Goal: Information Seeking & Learning: Learn about a topic

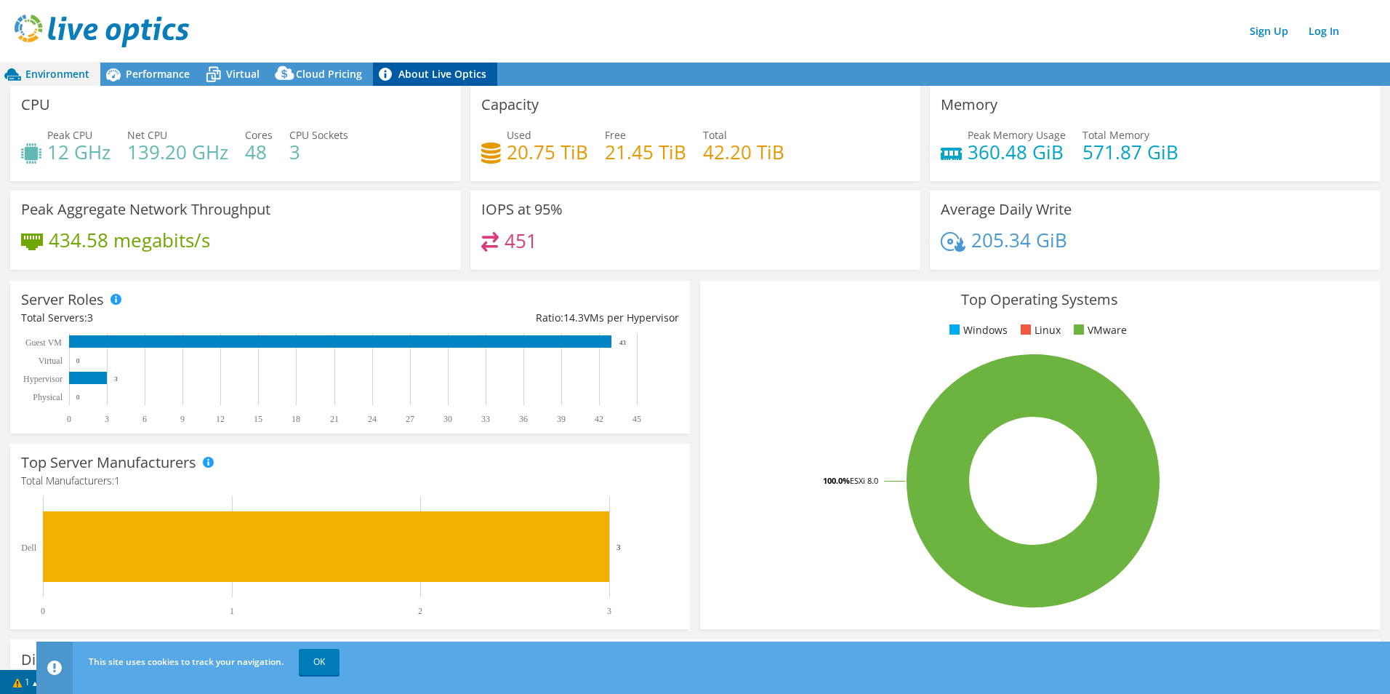
click at [430, 74] on link "About Live Optics" at bounding box center [435, 74] width 124 height 23
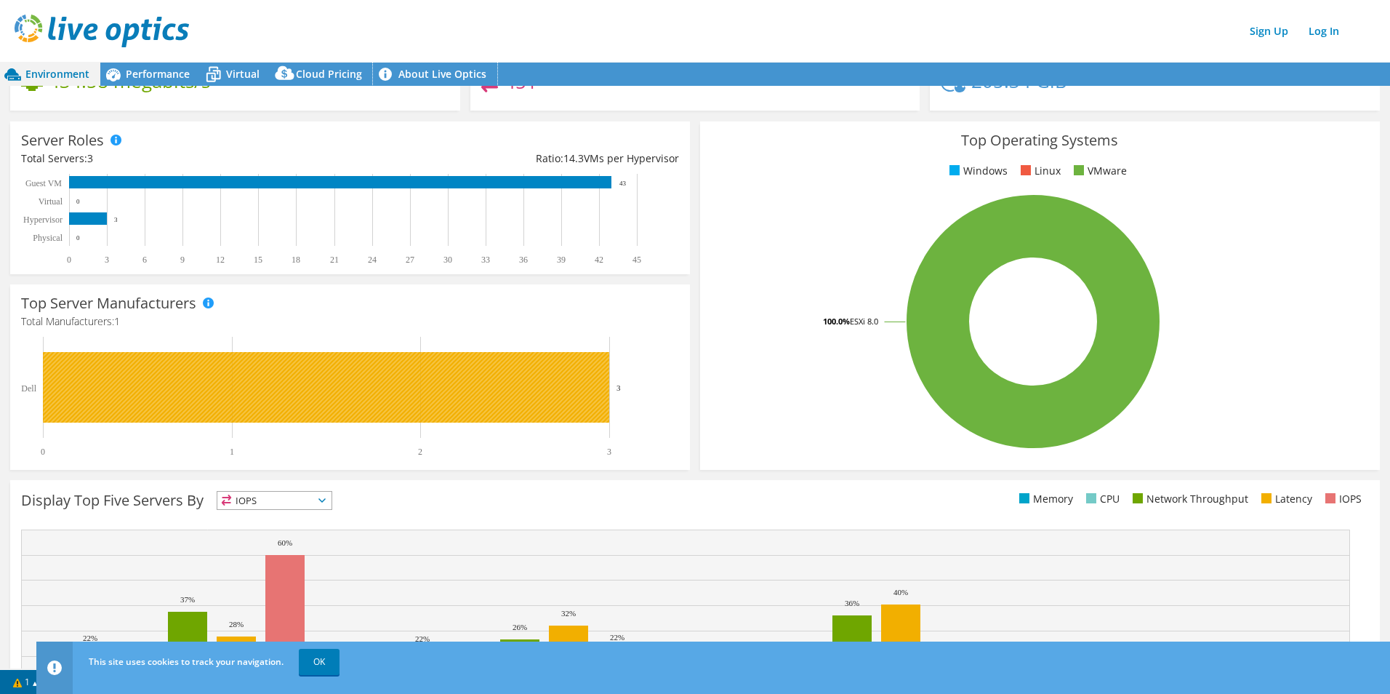
scroll to position [265, 0]
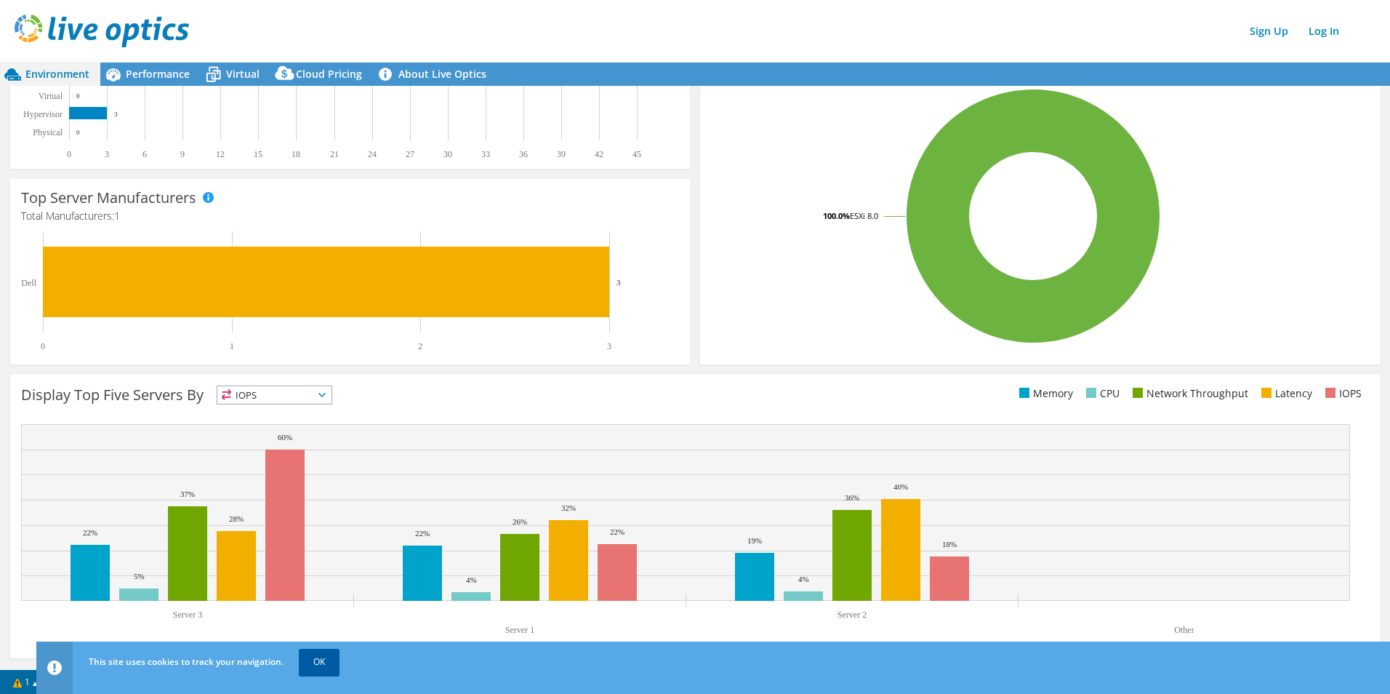
click at [323, 666] on link "OK" at bounding box center [319, 661] width 41 height 26
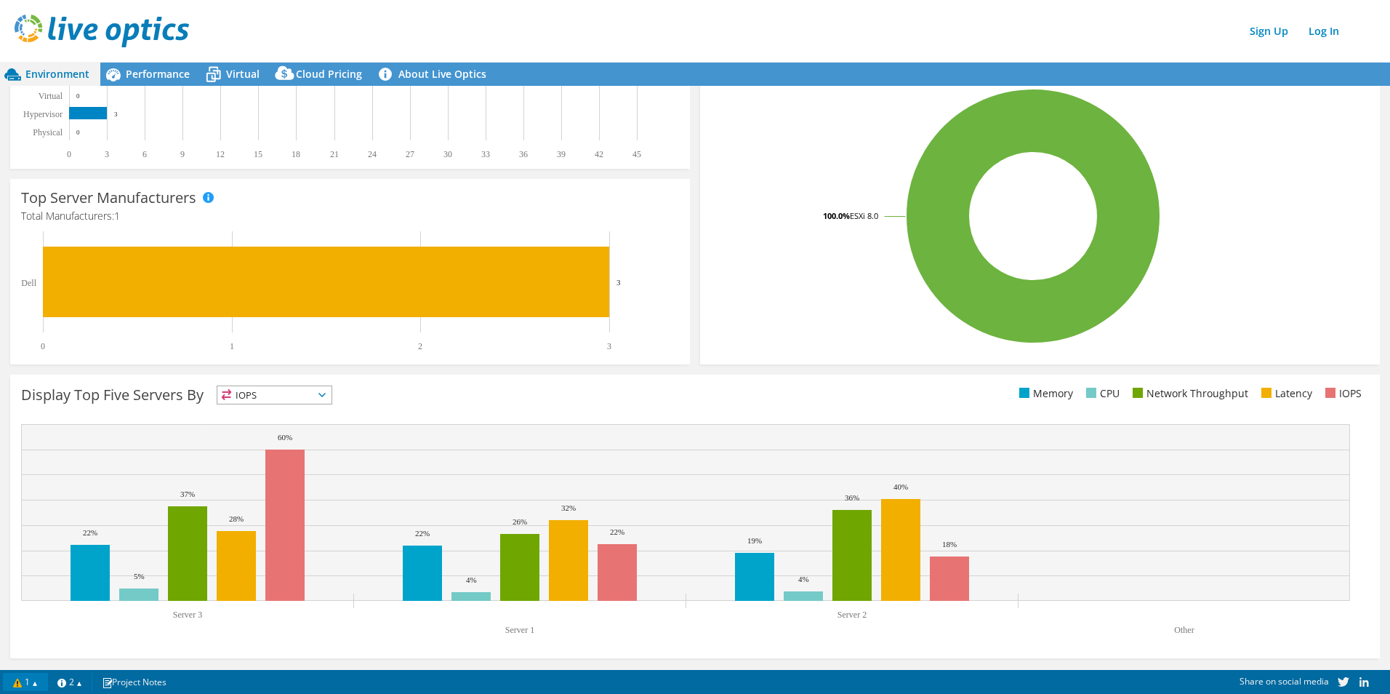
click at [37, 686] on link "1" at bounding box center [25, 681] width 45 height 18
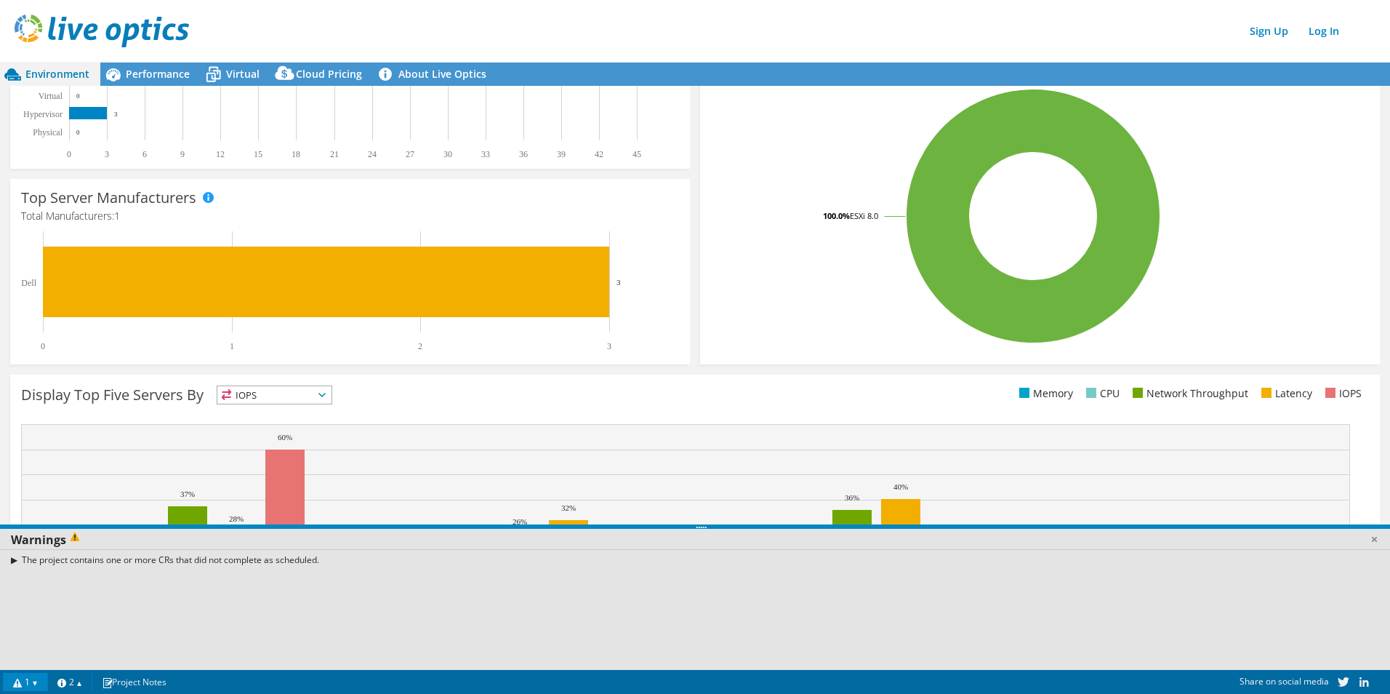
click at [37, 686] on link "1" at bounding box center [25, 681] width 45 height 18
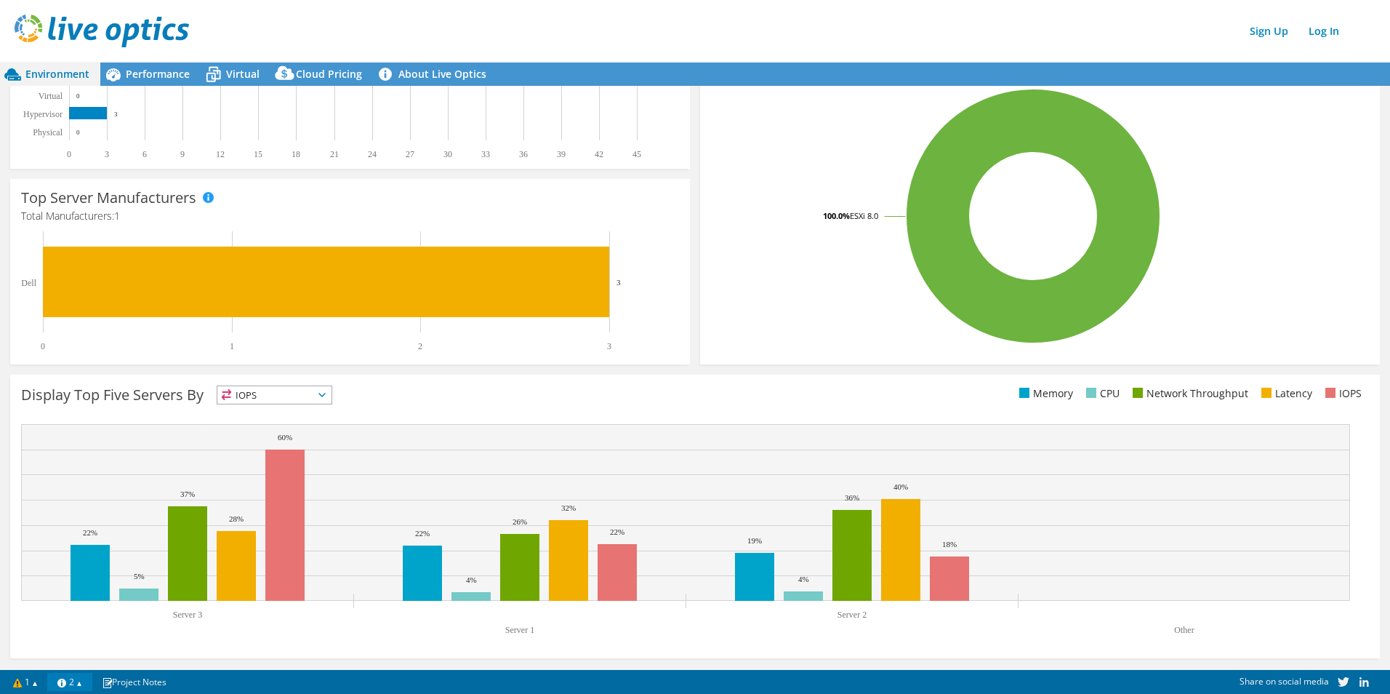
click at [89, 686] on link "2" at bounding box center [69, 681] width 45 height 18
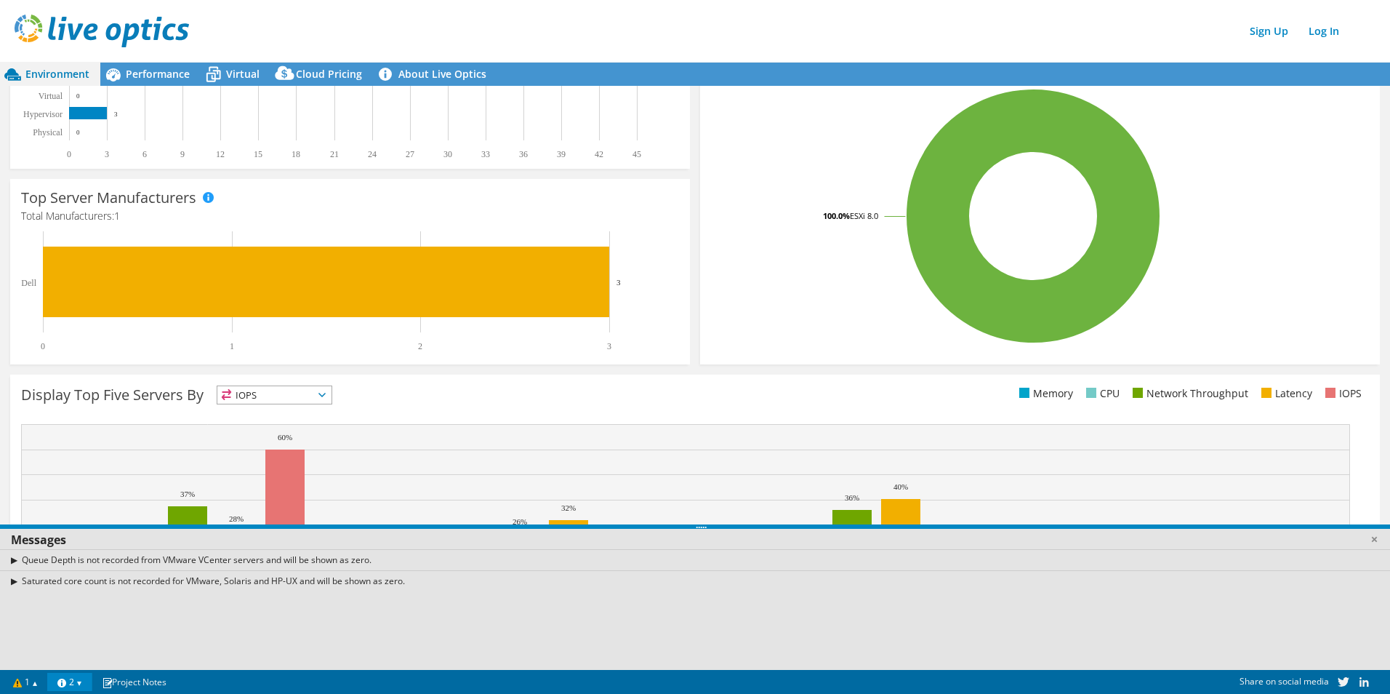
click at [92, 684] on link "2" at bounding box center [69, 681] width 45 height 18
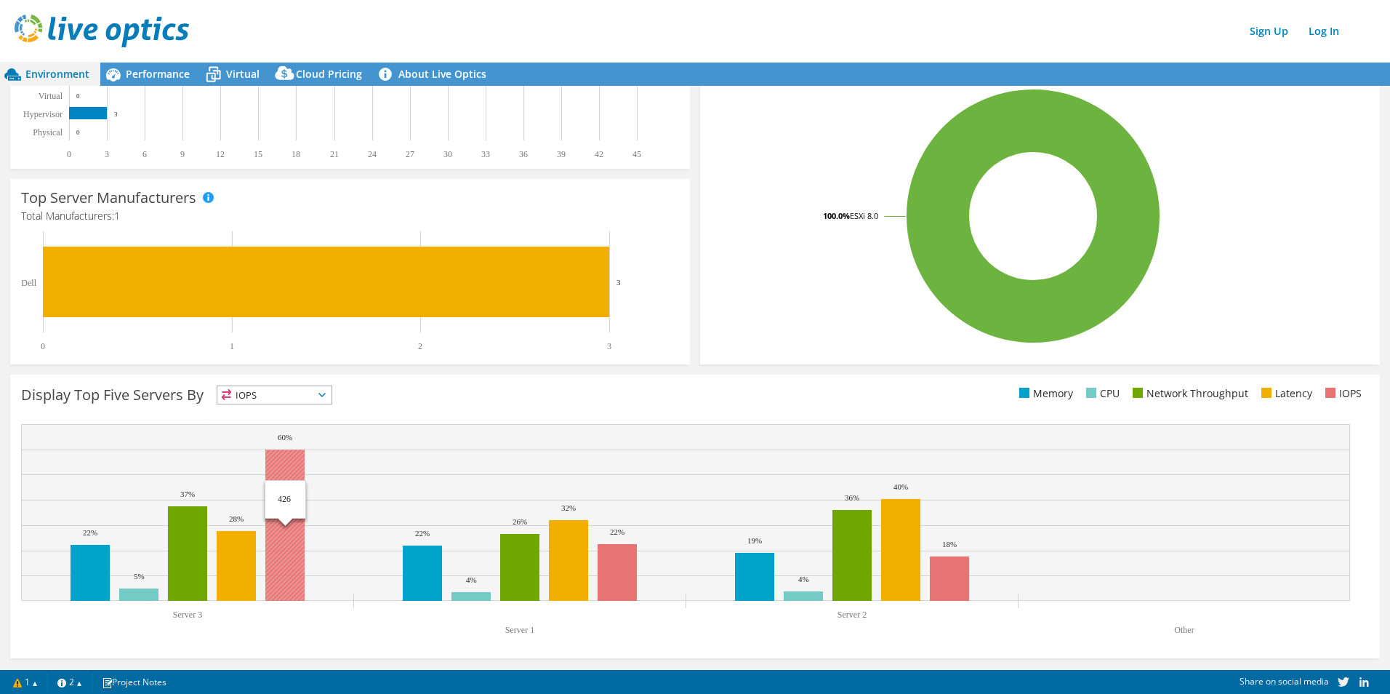
scroll to position [0, 0]
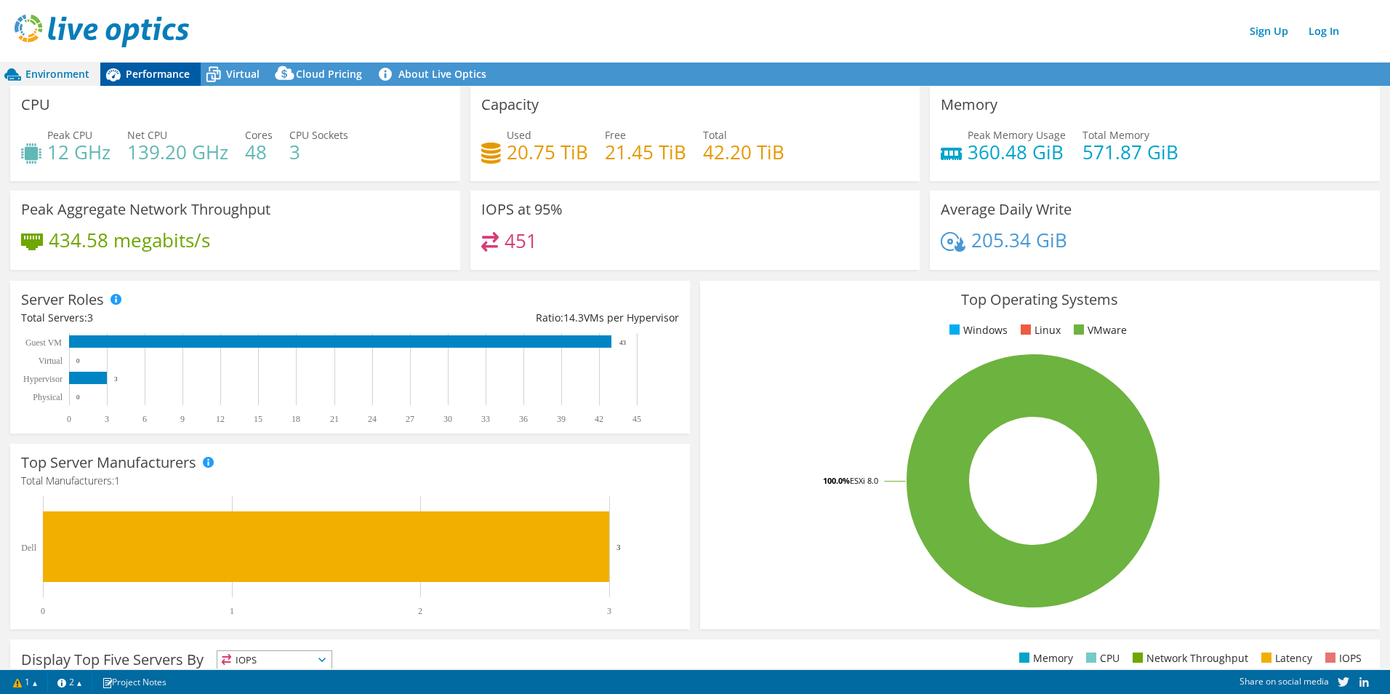
click at [149, 71] on span "Performance" at bounding box center [158, 74] width 64 height 14
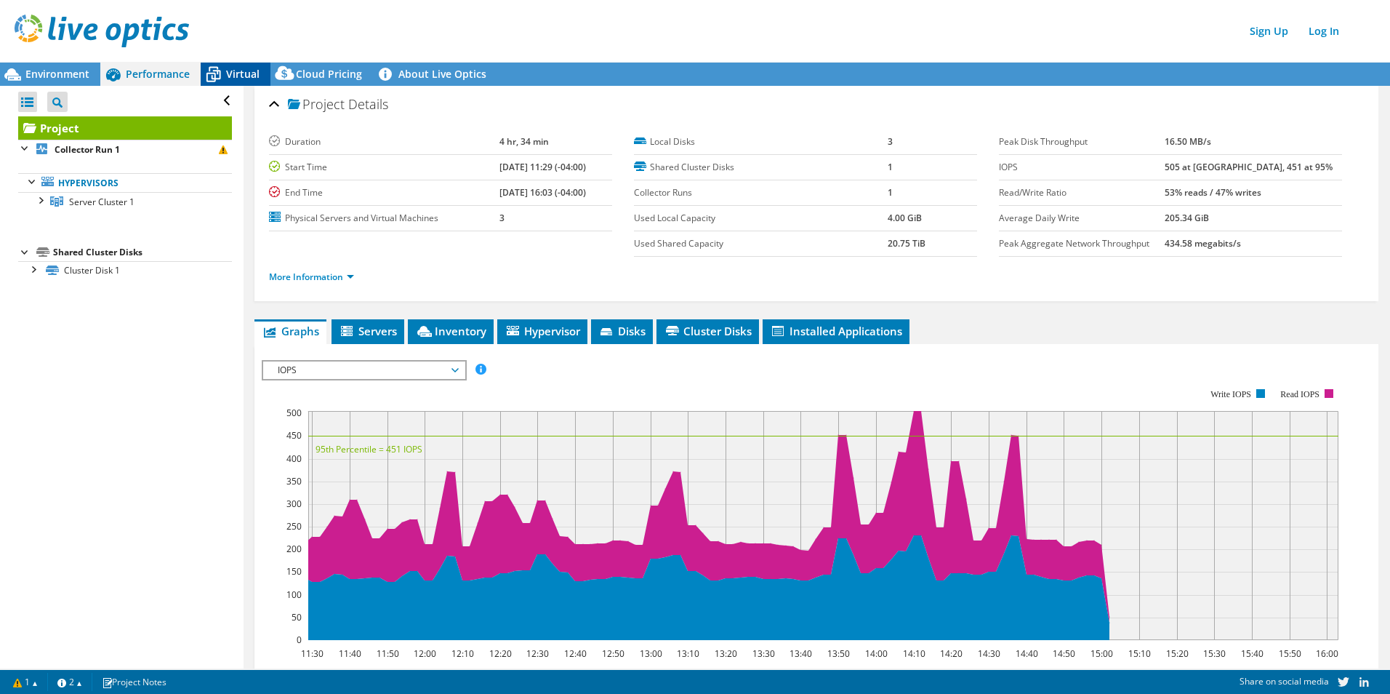
click at [254, 74] on span "Virtual" at bounding box center [242, 74] width 33 height 14
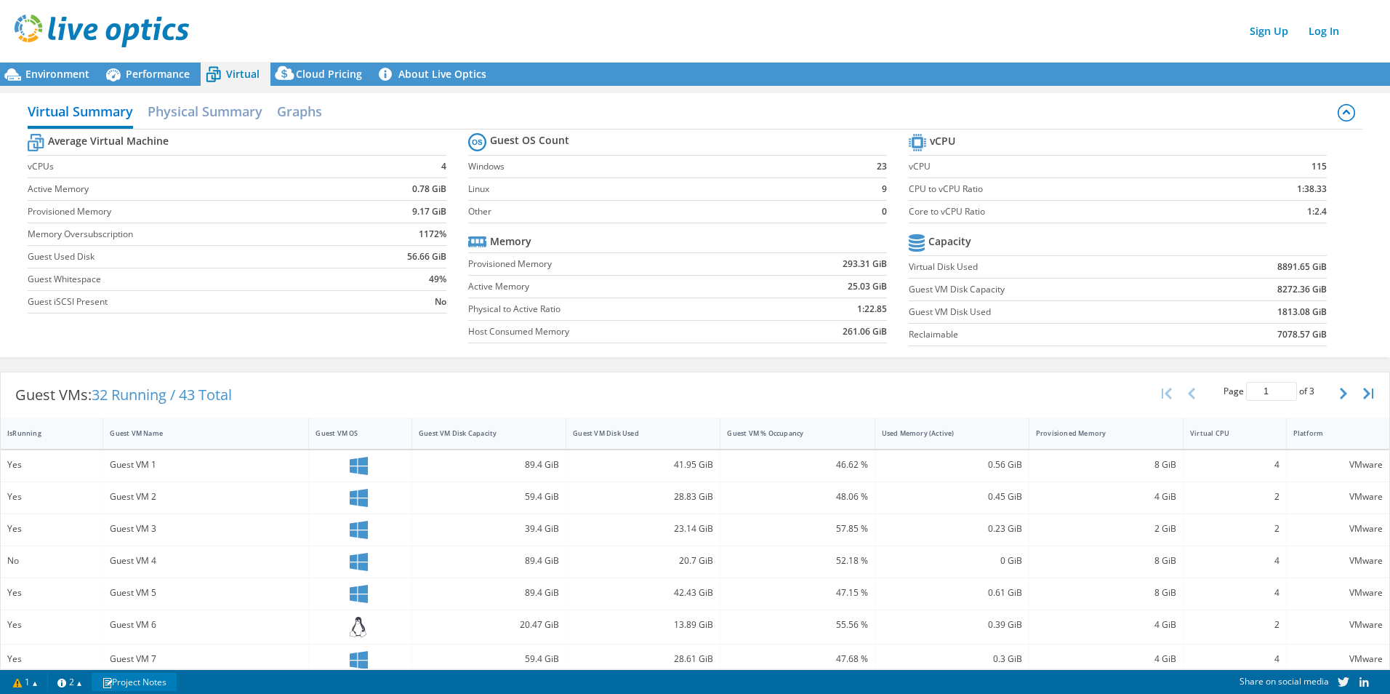
click at [142, 685] on link "Project Notes" at bounding box center [134, 681] width 85 height 18
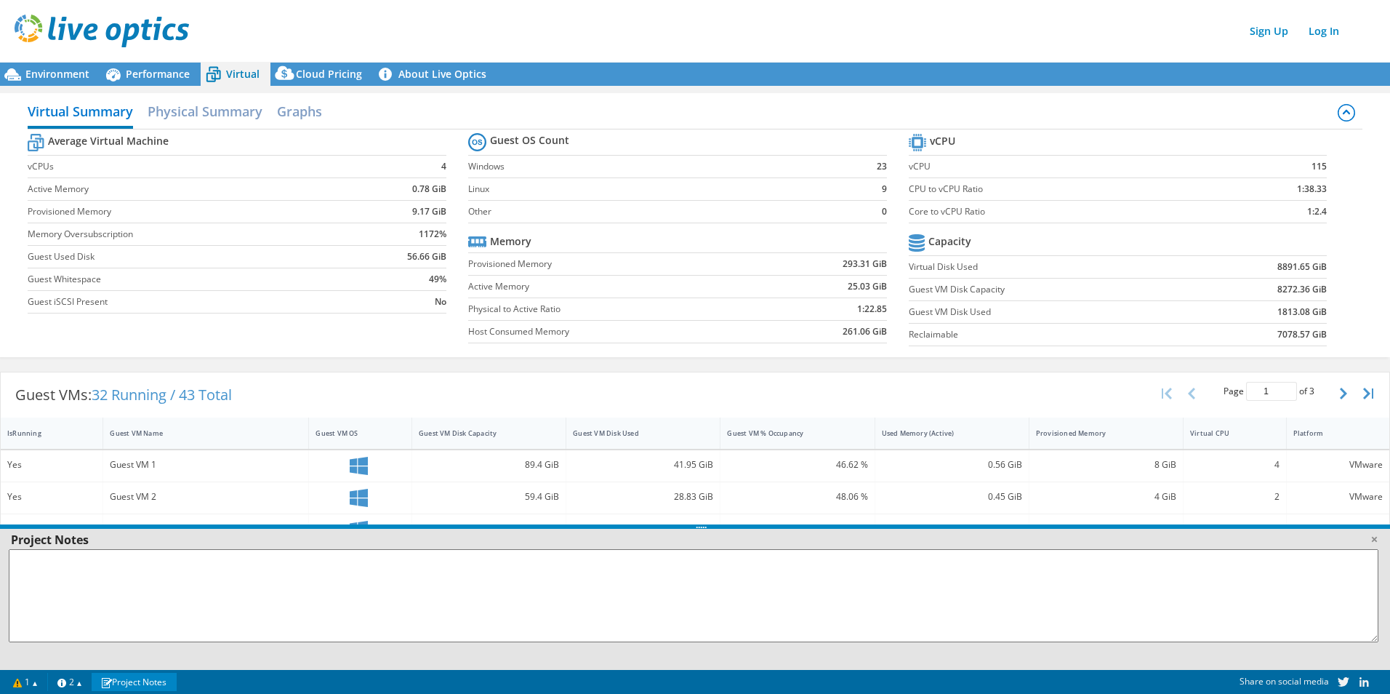
click at [141, 685] on link "Project Notes" at bounding box center [134, 681] width 85 height 18
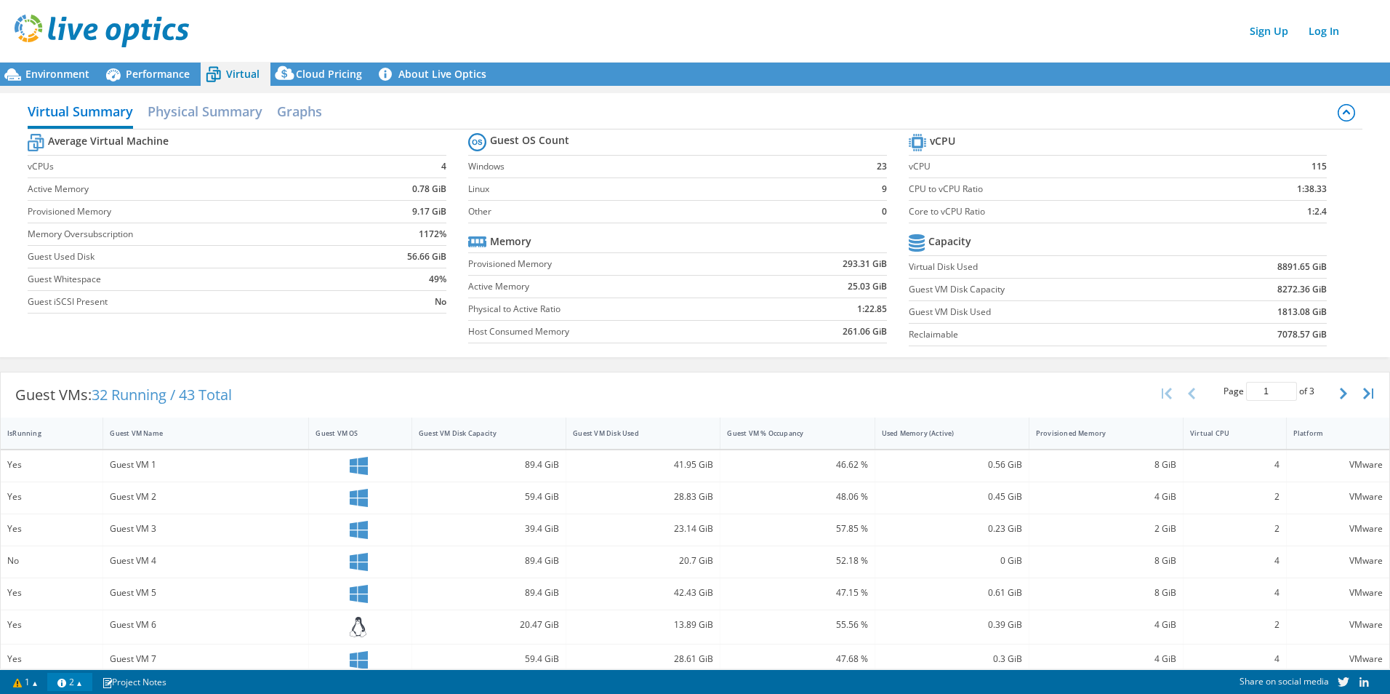
click at [90, 682] on link "2" at bounding box center [69, 681] width 45 height 18
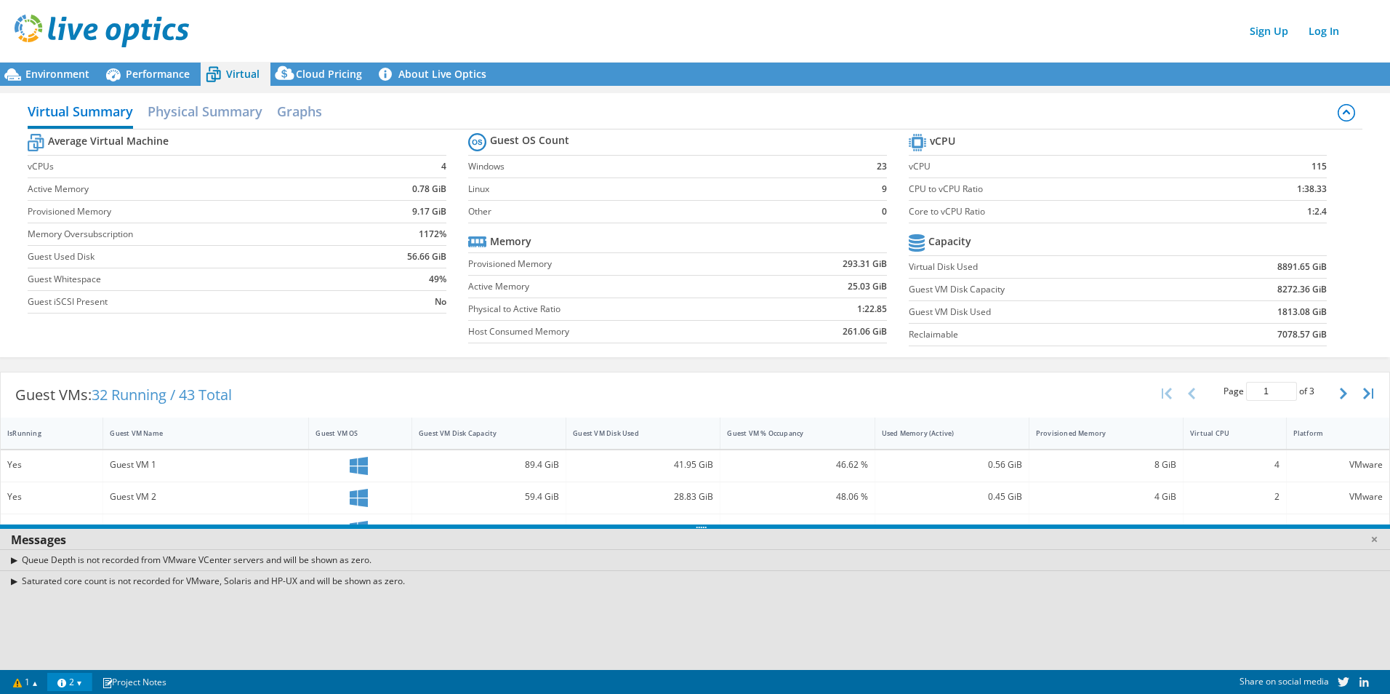
click at [86, 683] on link "2" at bounding box center [69, 681] width 45 height 18
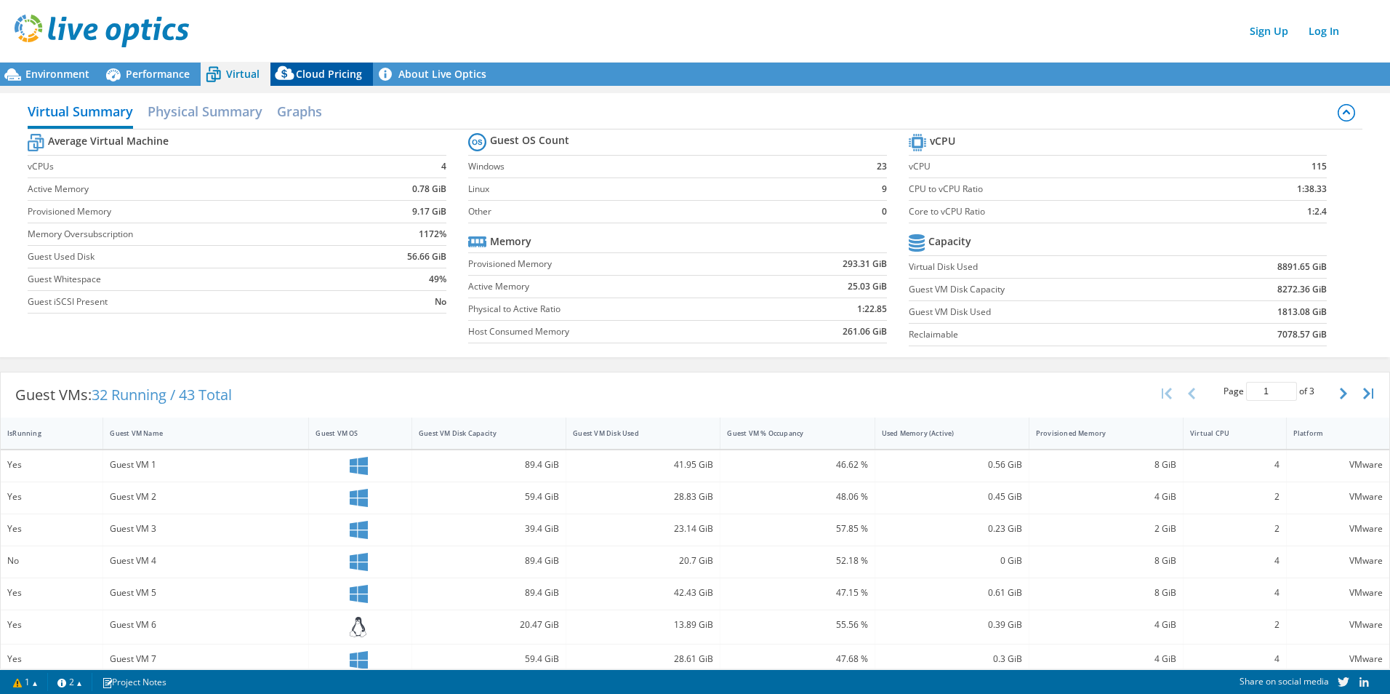
click at [307, 73] on span "Cloud Pricing" at bounding box center [329, 74] width 66 height 14
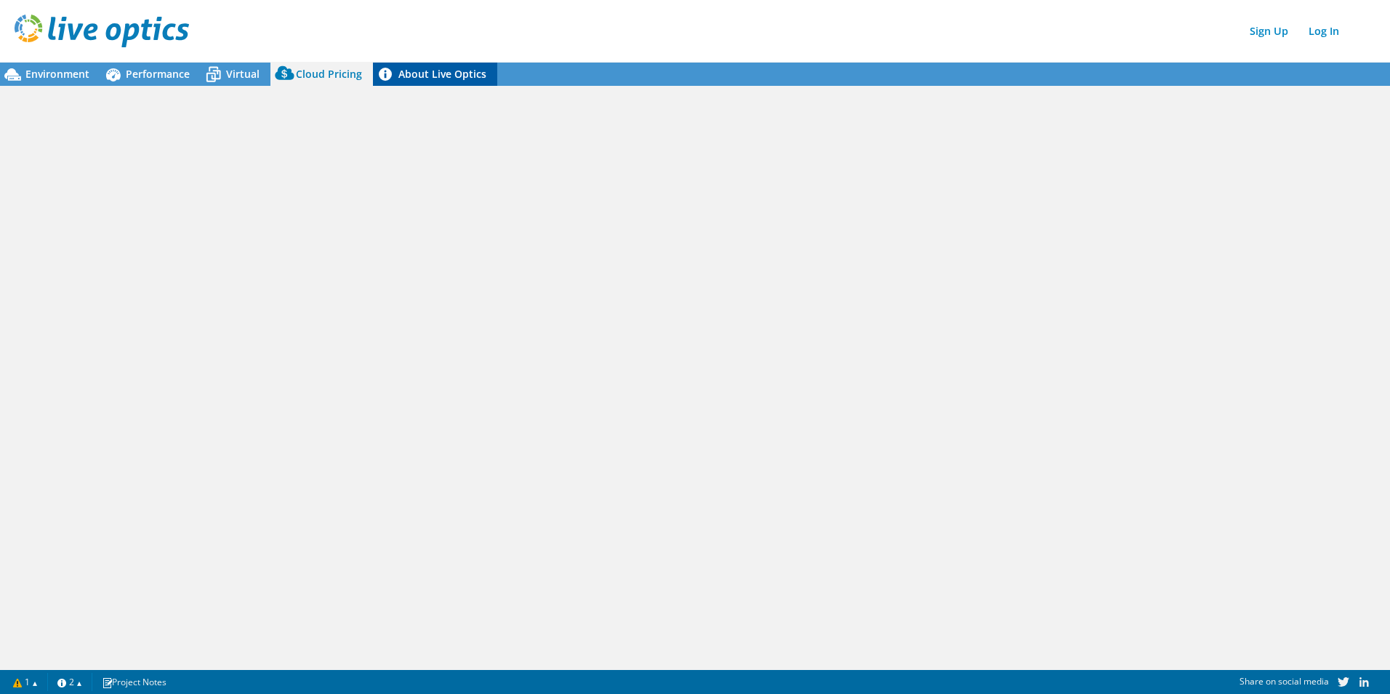
click at [401, 67] on link "About Live Optics" at bounding box center [435, 74] width 124 height 23
click at [55, 76] on span "Environment" at bounding box center [57, 74] width 64 height 14
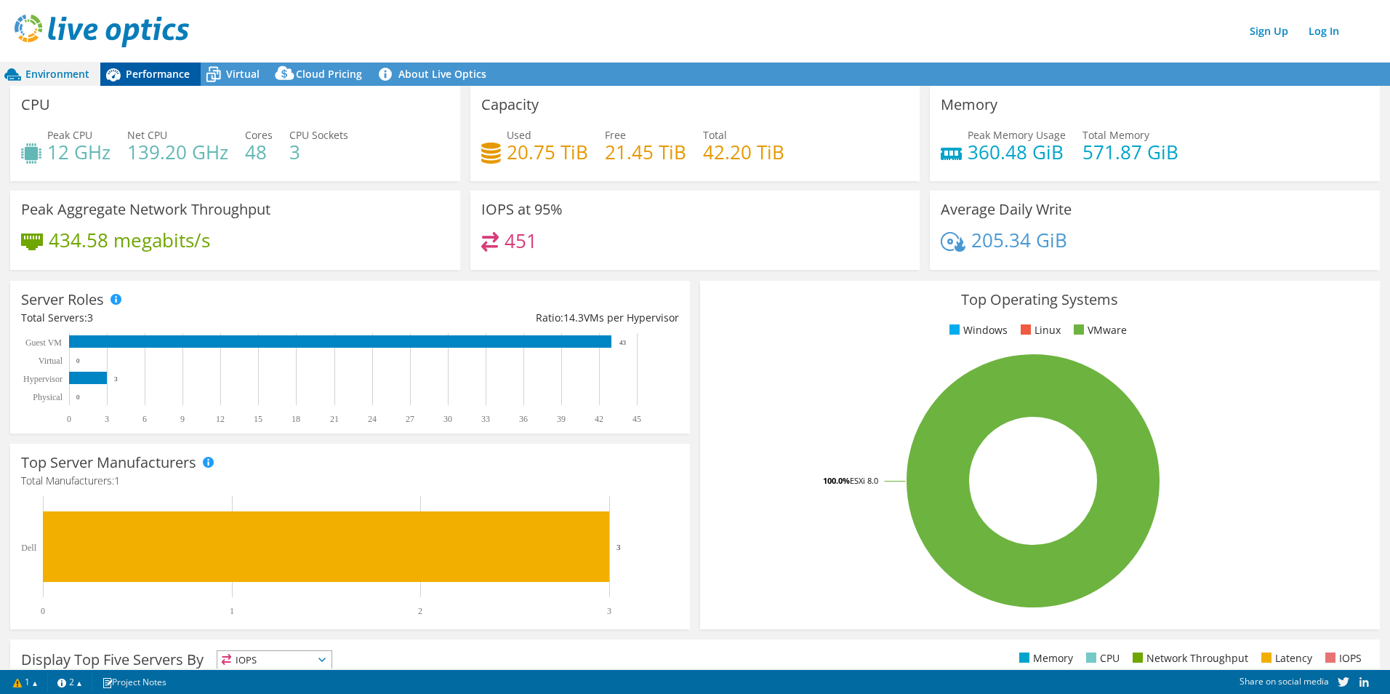
click at [150, 77] on span "Performance" at bounding box center [158, 74] width 64 height 14
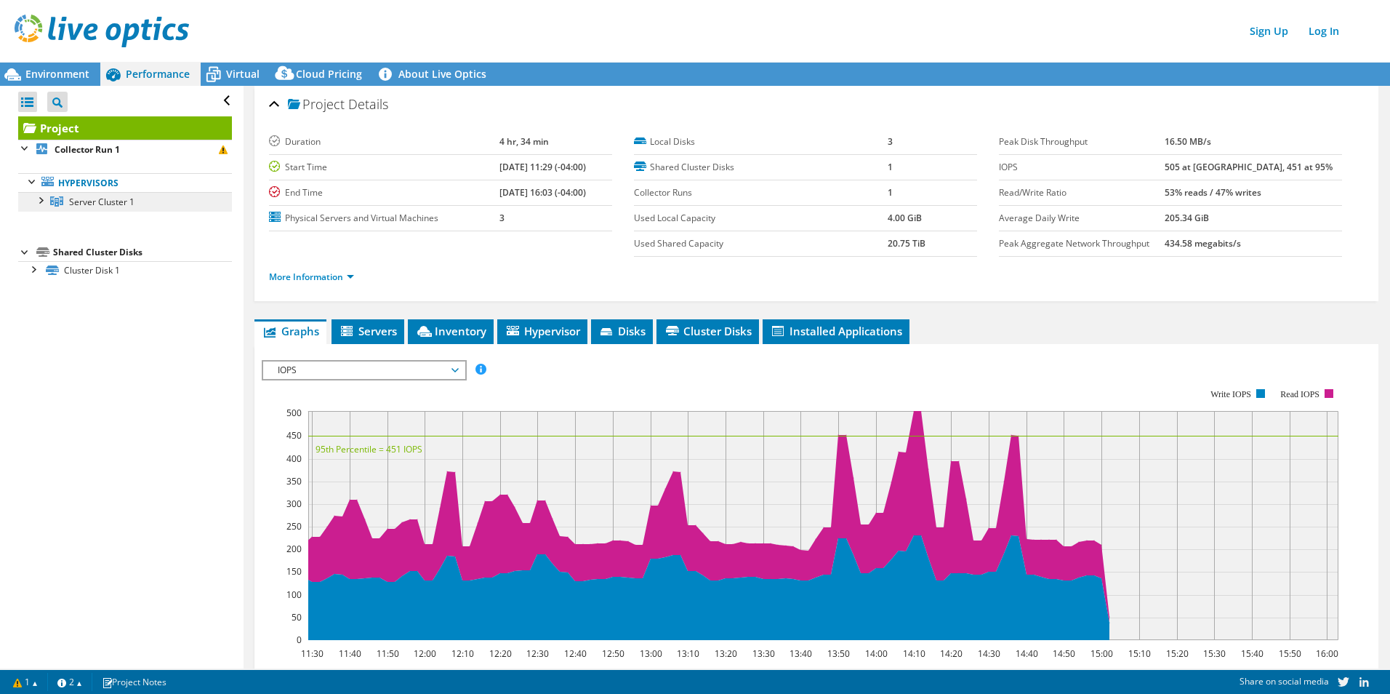
click at [111, 208] on link "Server Cluster 1" at bounding box center [125, 201] width 214 height 19
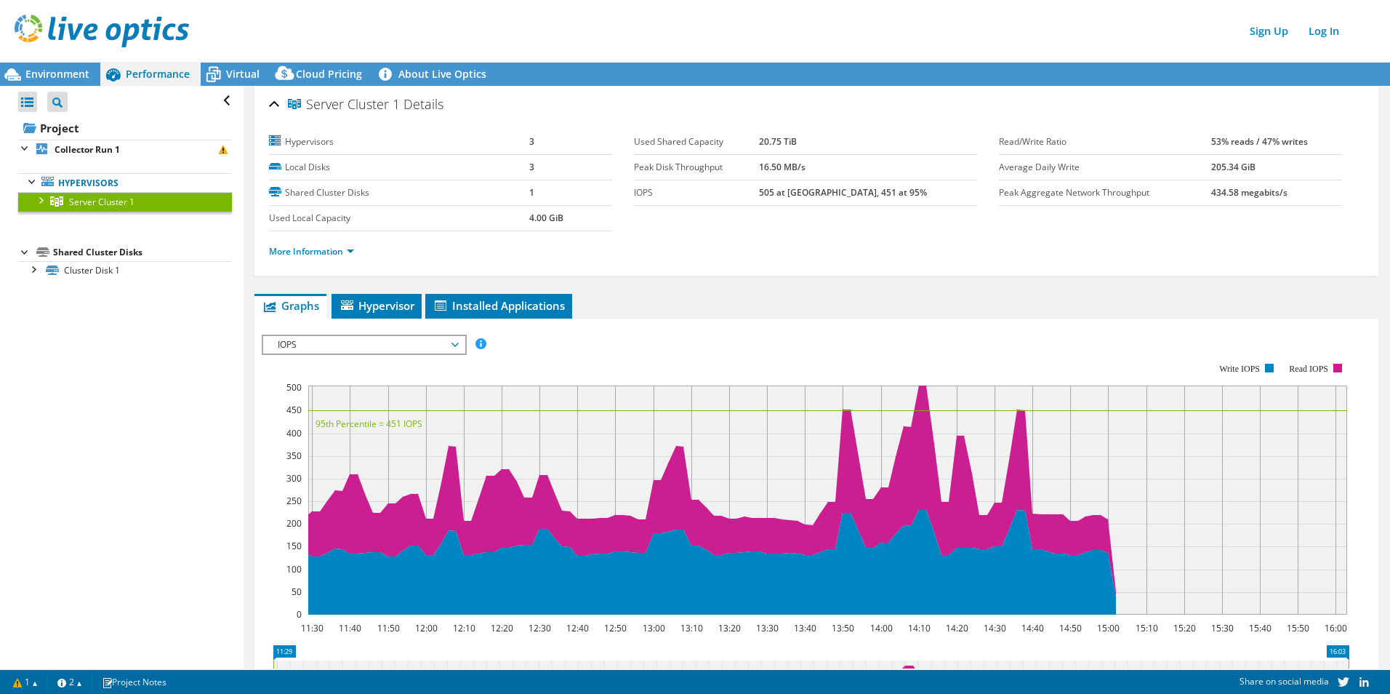
click at [47, 206] on div at bounding box center [40, 199] width 15 height 15
click at [29, 329] on div at bounding box center [32, 325] width 15 height 15
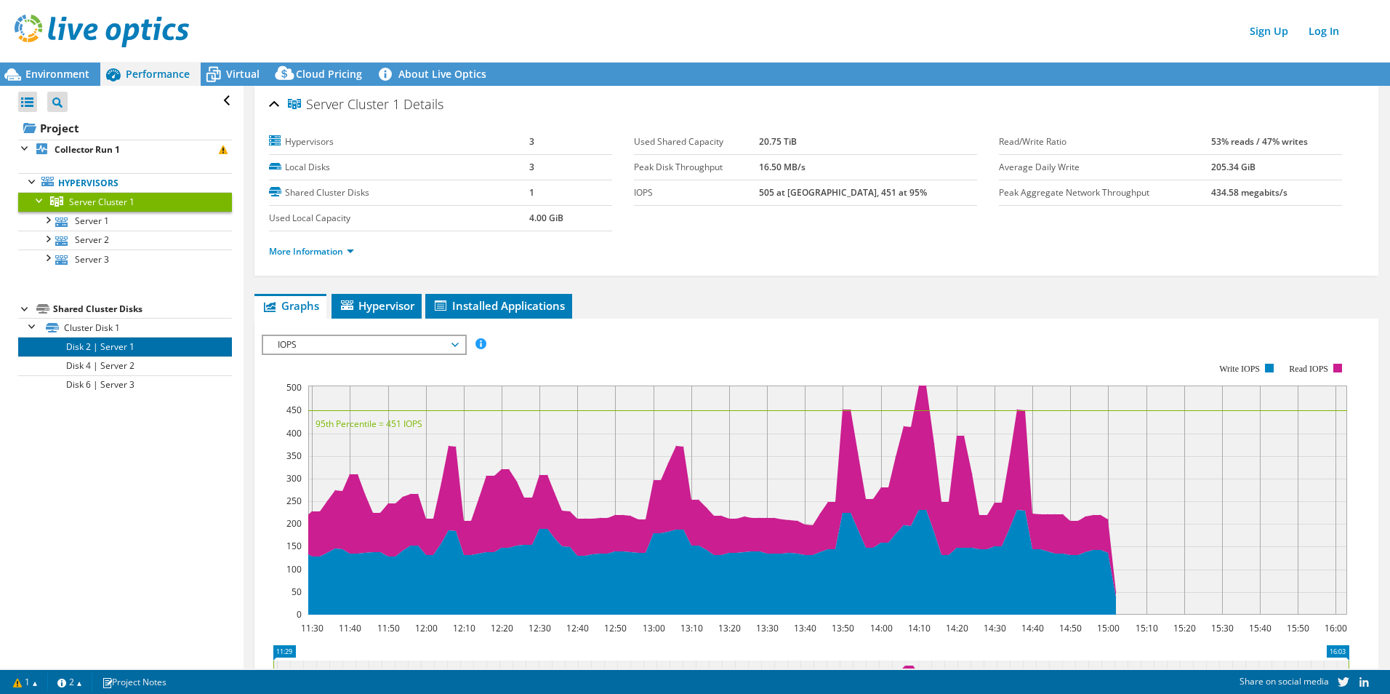
click at [77, 350] on link "Disk 2 | Server 1" at bounding box center [125, 346] width 214 height 19
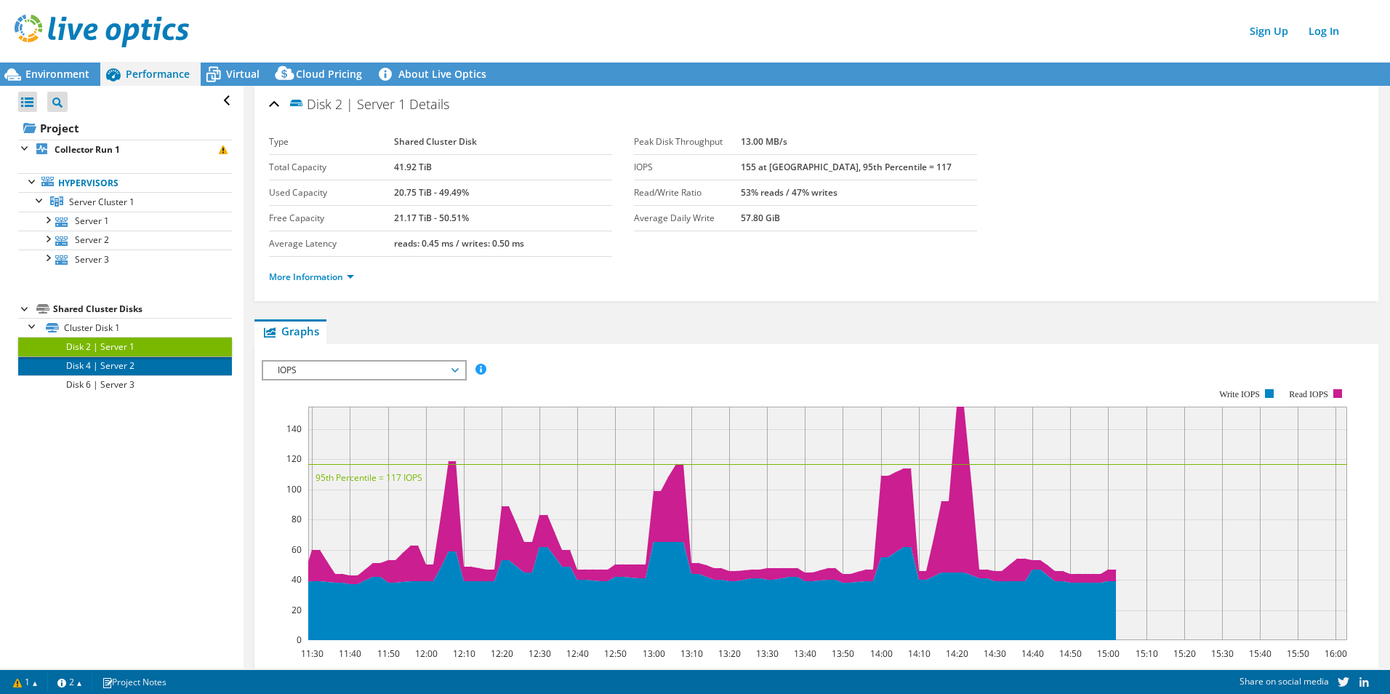
click at [84, 371] on link "Disk 4 | Server 2" at bounding box center [125, 365] width 214 height 19
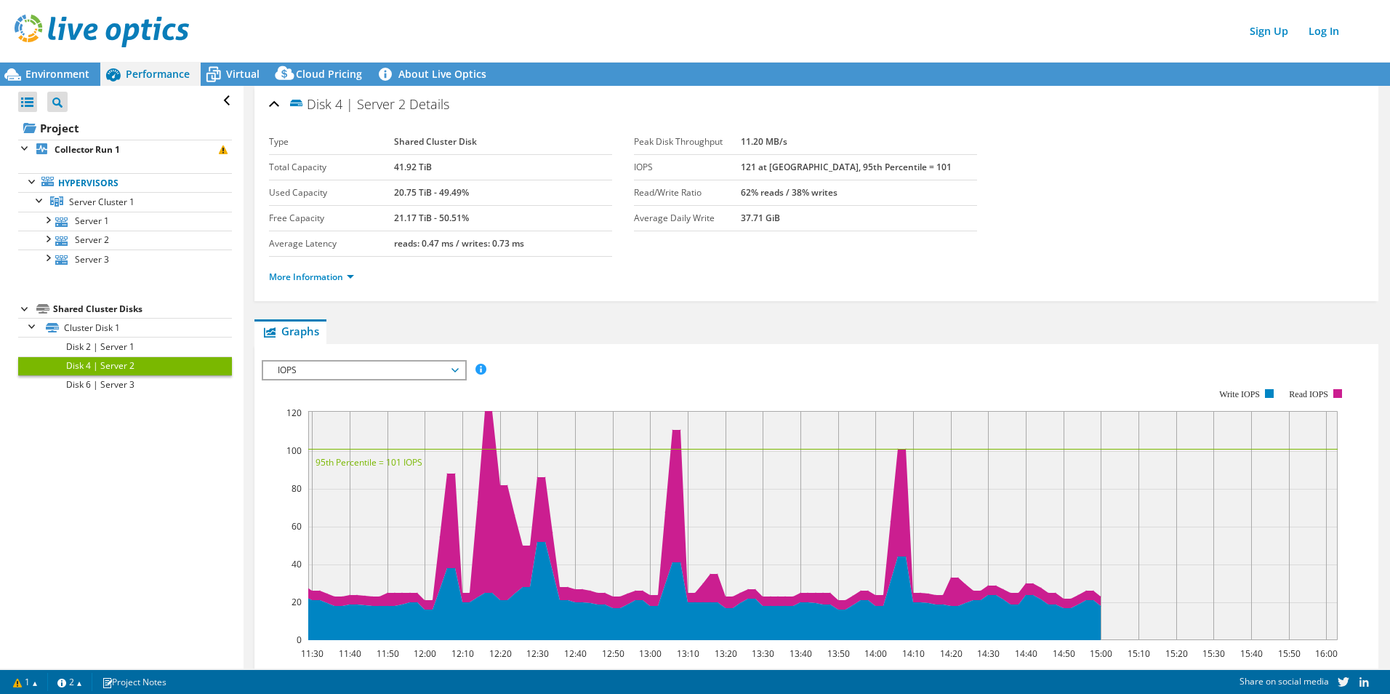
click at [93, 395] on div "Open All Close All Project Tree Filter Project Collector Run 1" at bounding box center [121, 377] width 243 height 582
click at [95, 393] on link "Disk 6 | Server 3" at bounding box center [125, 384] width 214 height 19
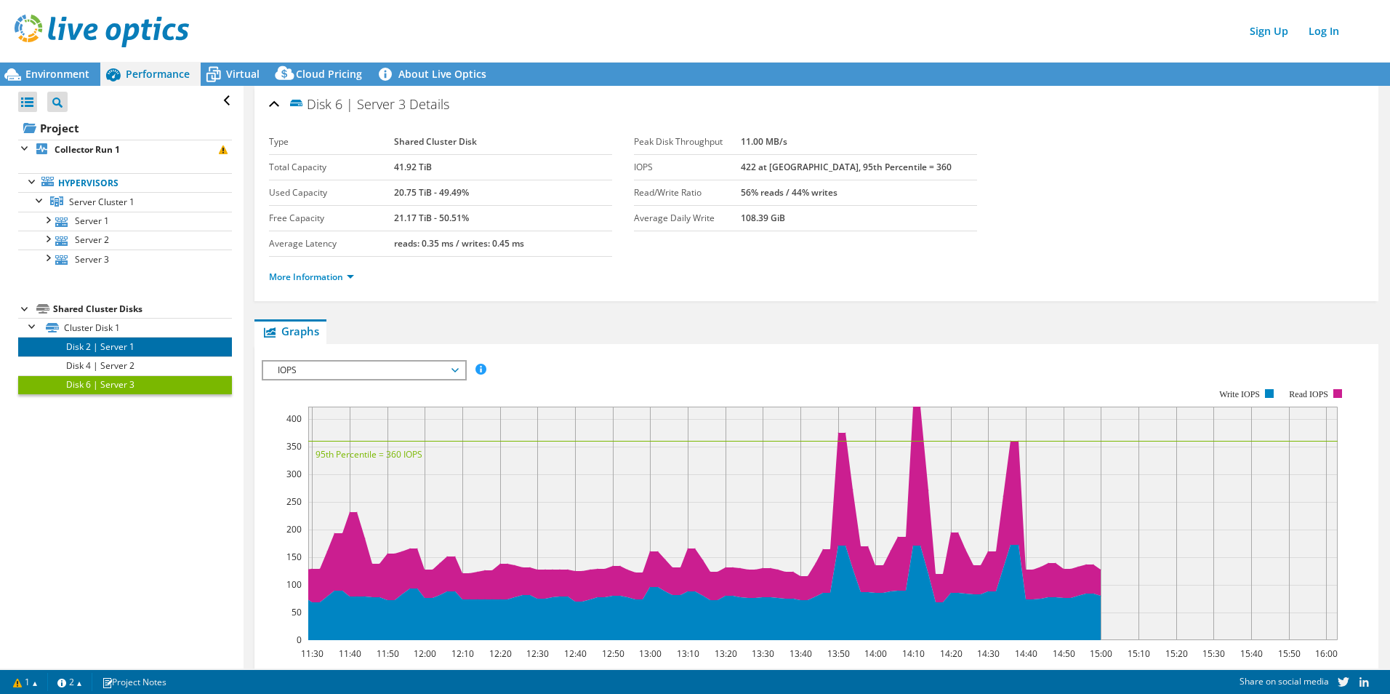
click at [101, 350] on link "Disk 2 | Server 1" at bounding box center [125, 346] width 214 height 19
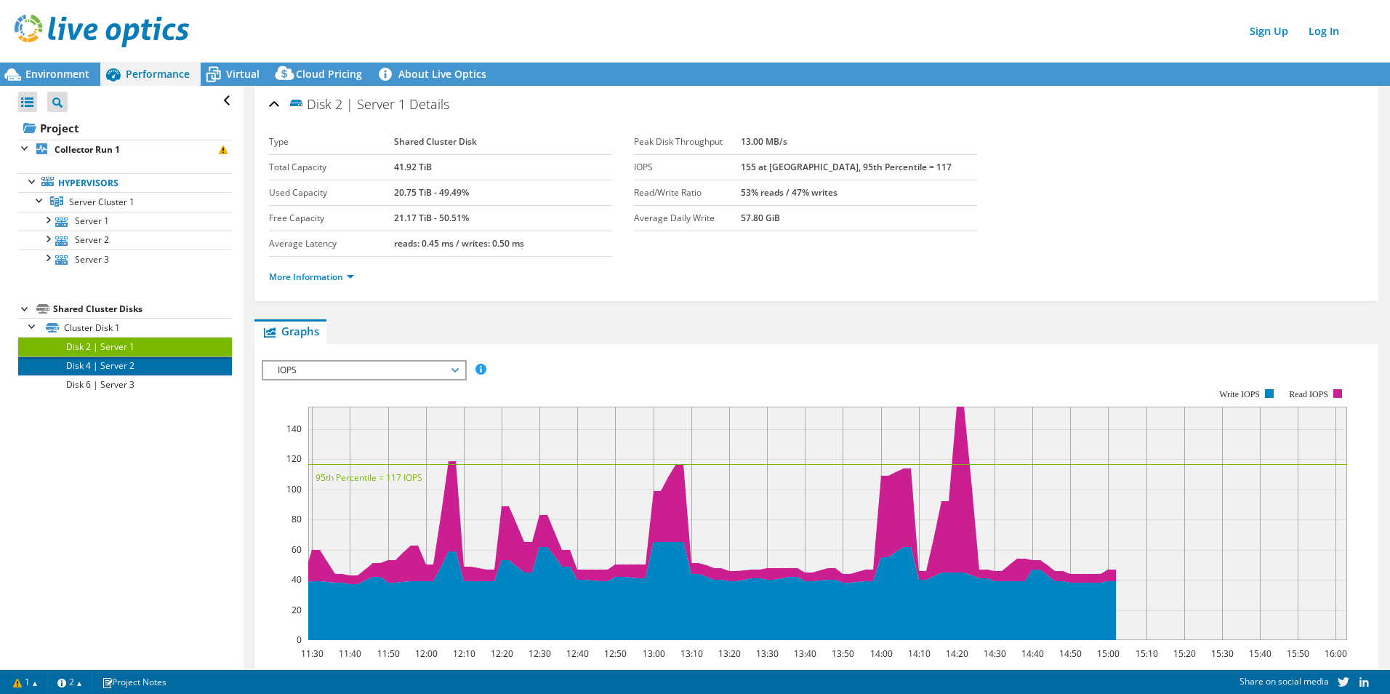
click at [101, 368] on link "Disk 4 | Server 2" at bounding box center [125, 365] width 214 height 19
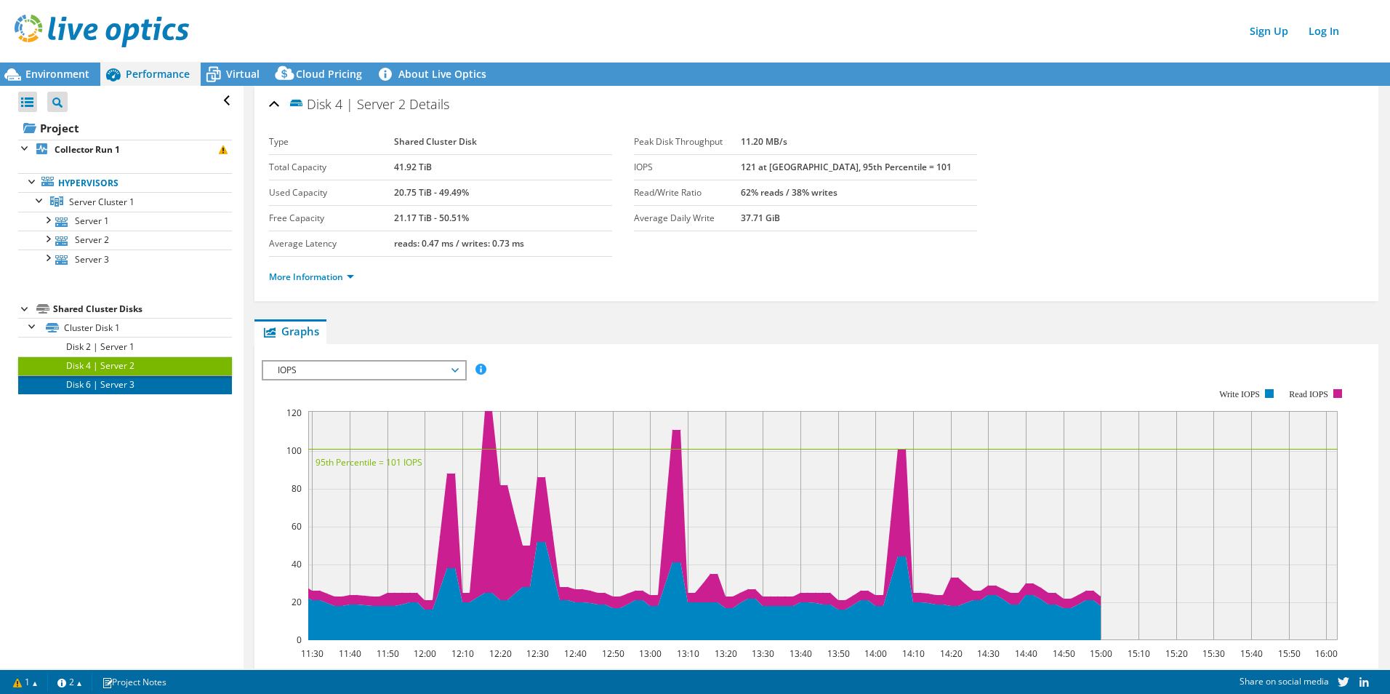
click at [103, 385] on link "Disk 6 | Server 3" at bounding box center [125, 384] width 214 height 19
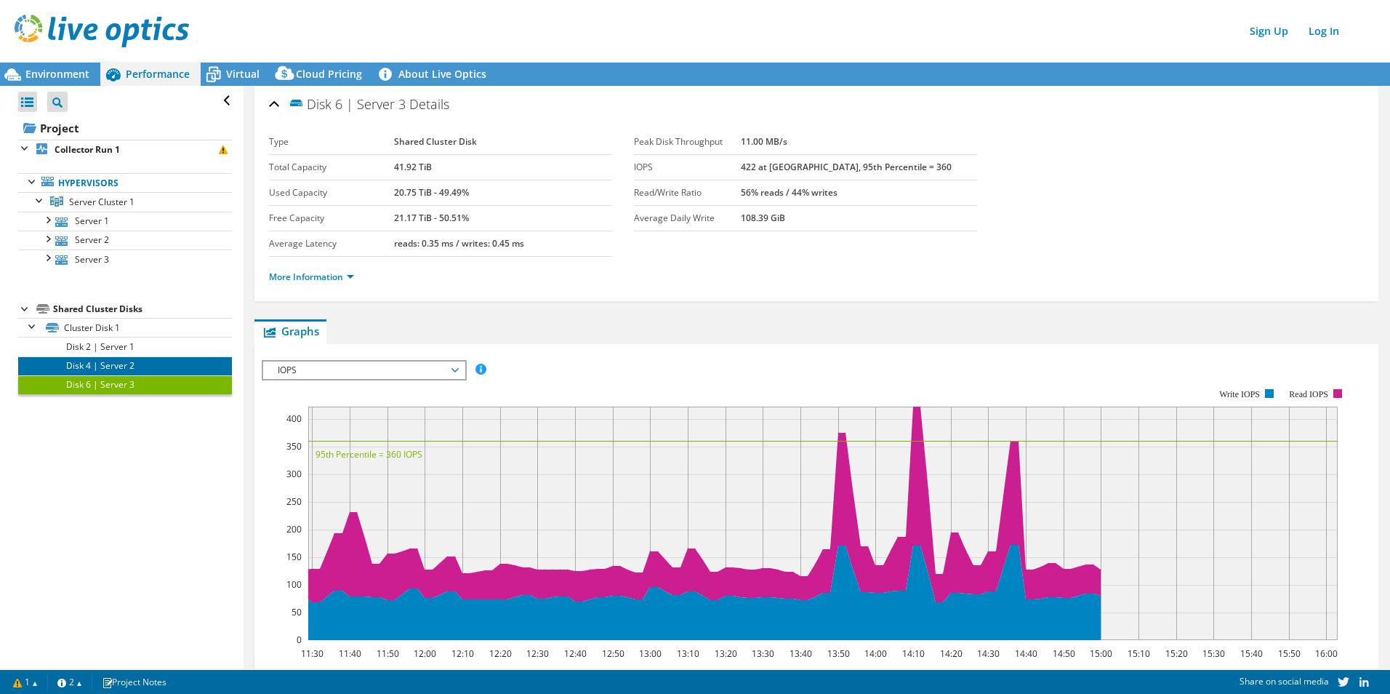
click at [108, 361] on link "Disk 4 | Server 2" at bounding box center [125, 365] width 214 height 19
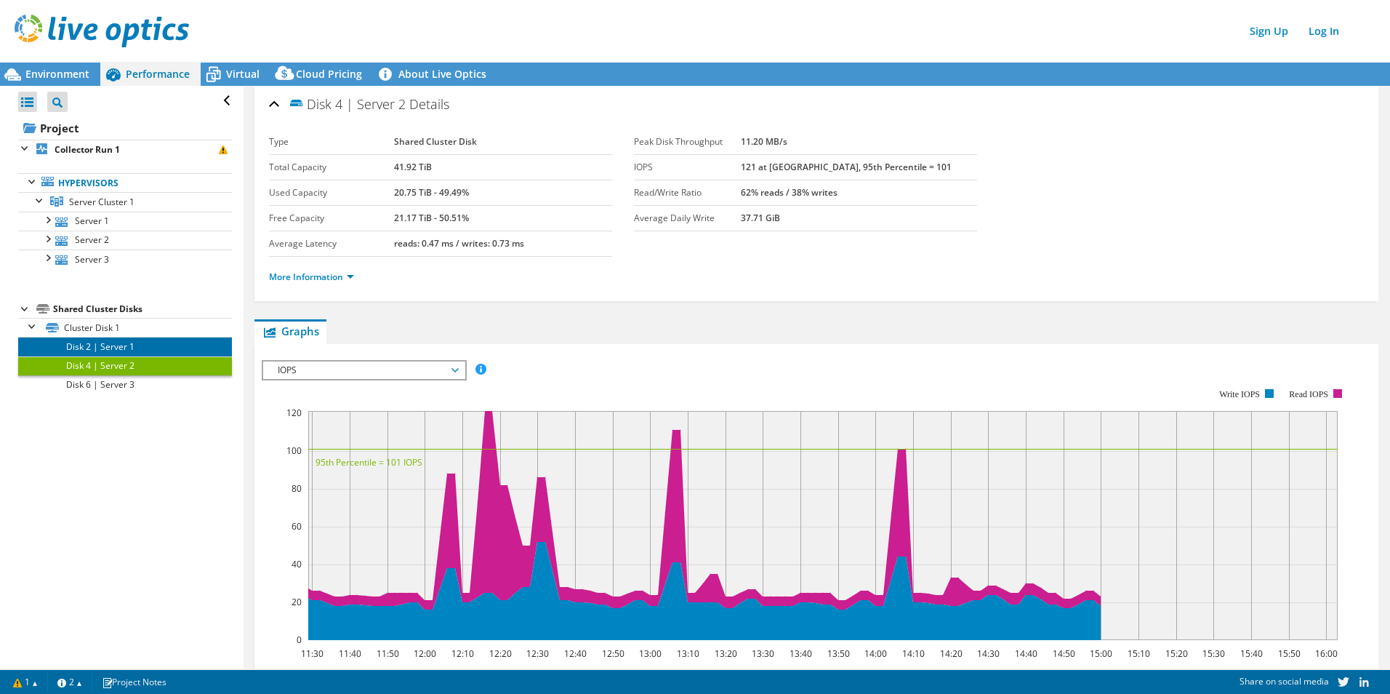
click at [109, 345] on link "Disk 2 | Server 1" at bounding box center [125, 346] width 214 height 19
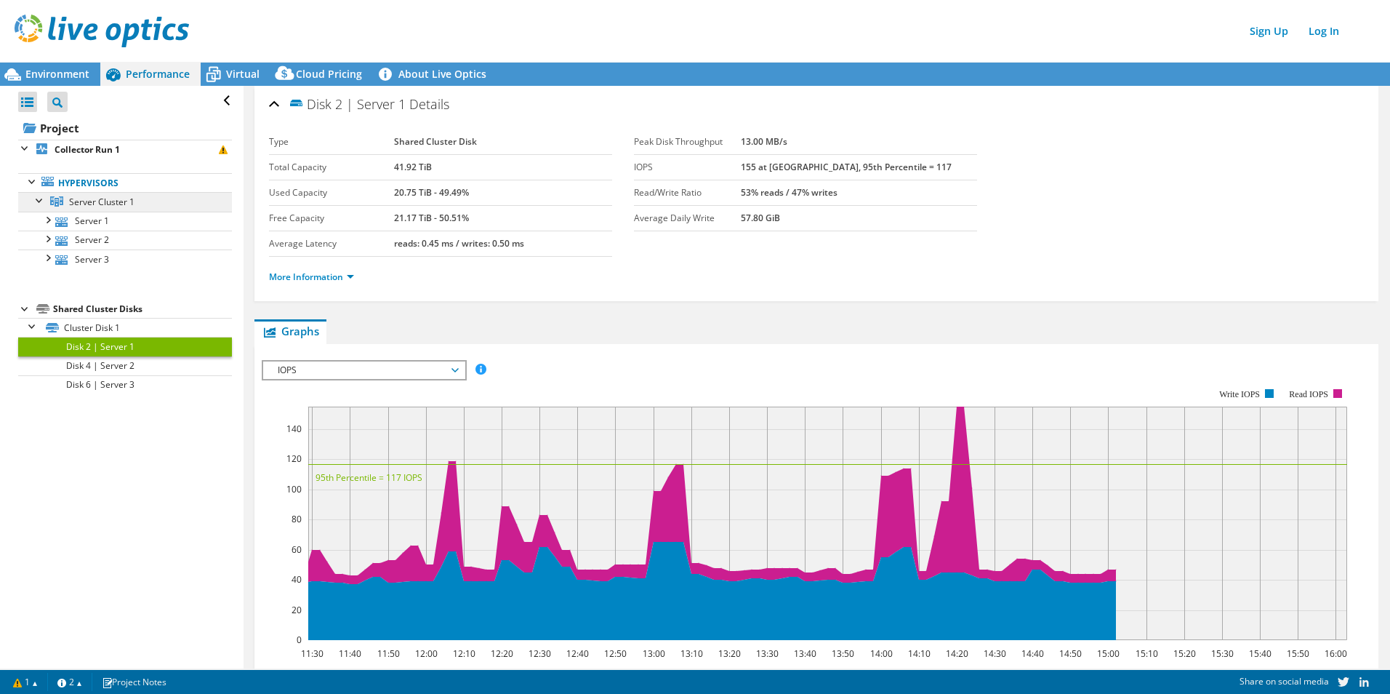
click at [108, 204] on span "Server Cluster 1" at bounding box center [101, 202] width 65 height 12
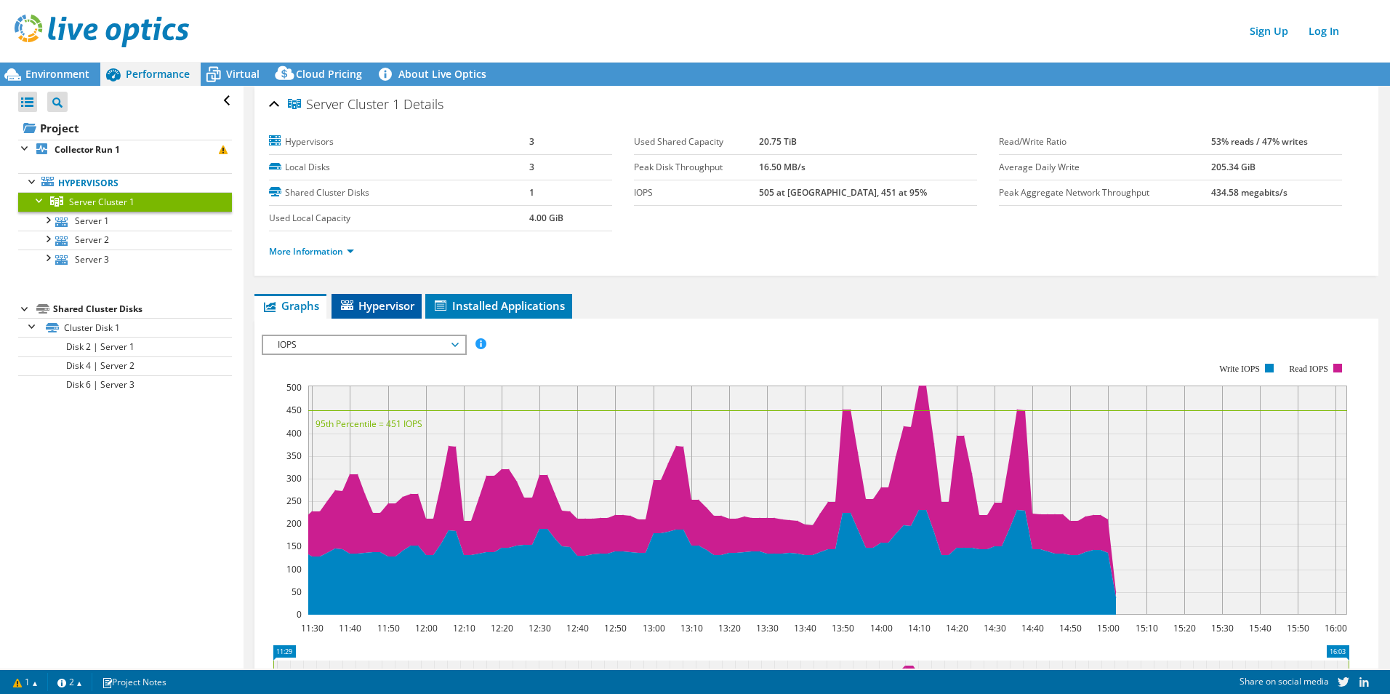
click at [398, 305] on span "Hypervisor" at bounding box center [377, 305] width 76 height 15
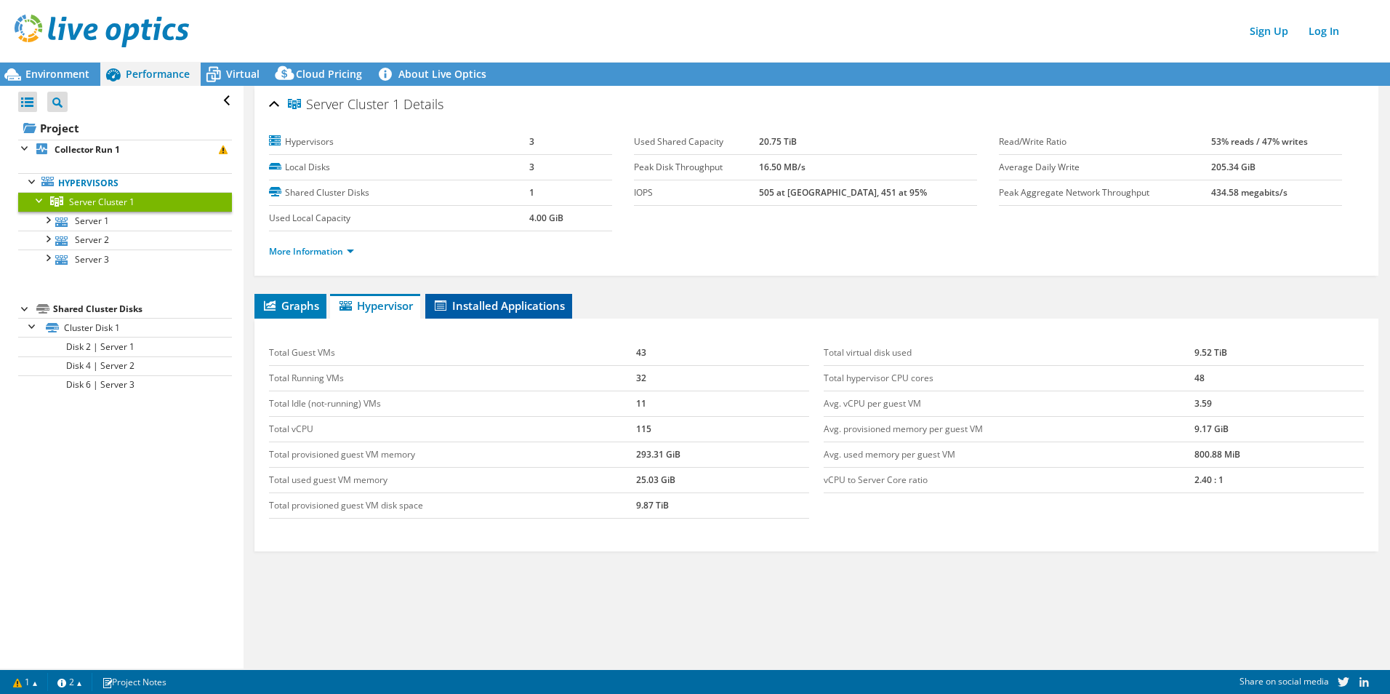
click at [481, 315] on li "Installed Applications" at bounding box center [498, 306] width 147 height 25
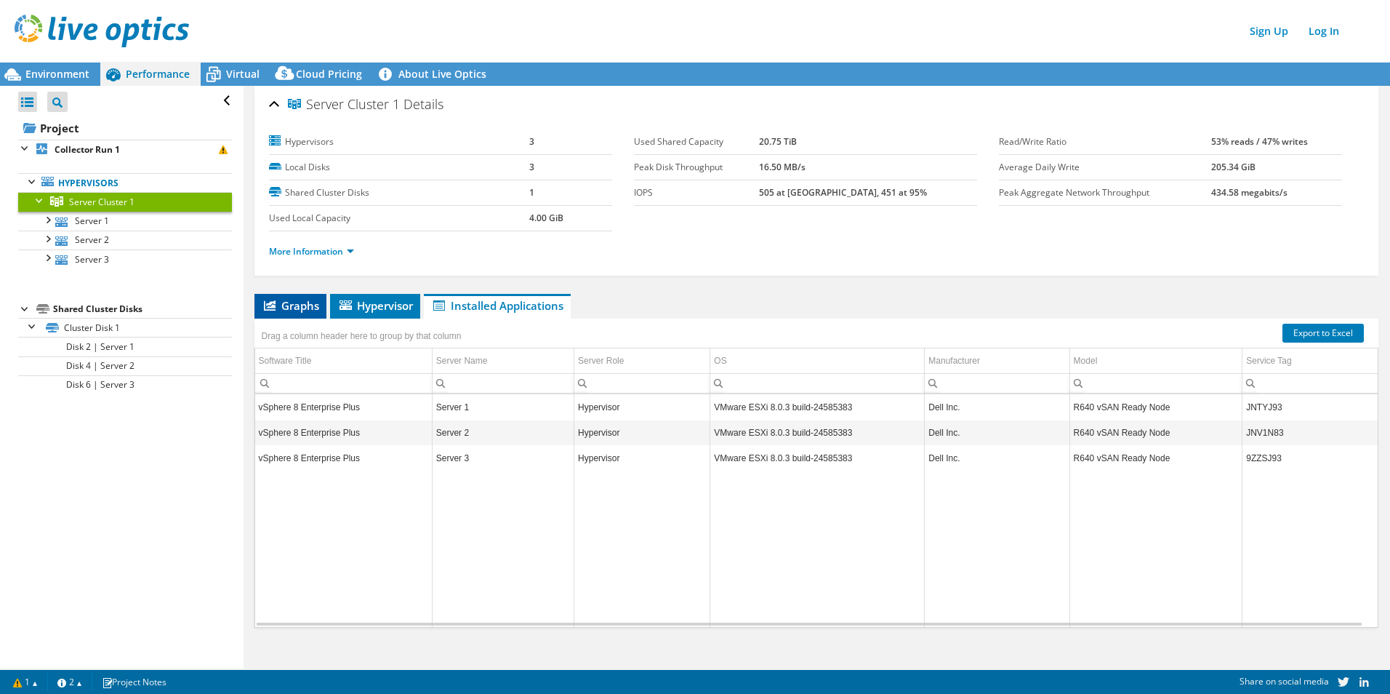
click at [297, 306] on span "Graphs" at bounding box center [290, 305] width 57 height 15
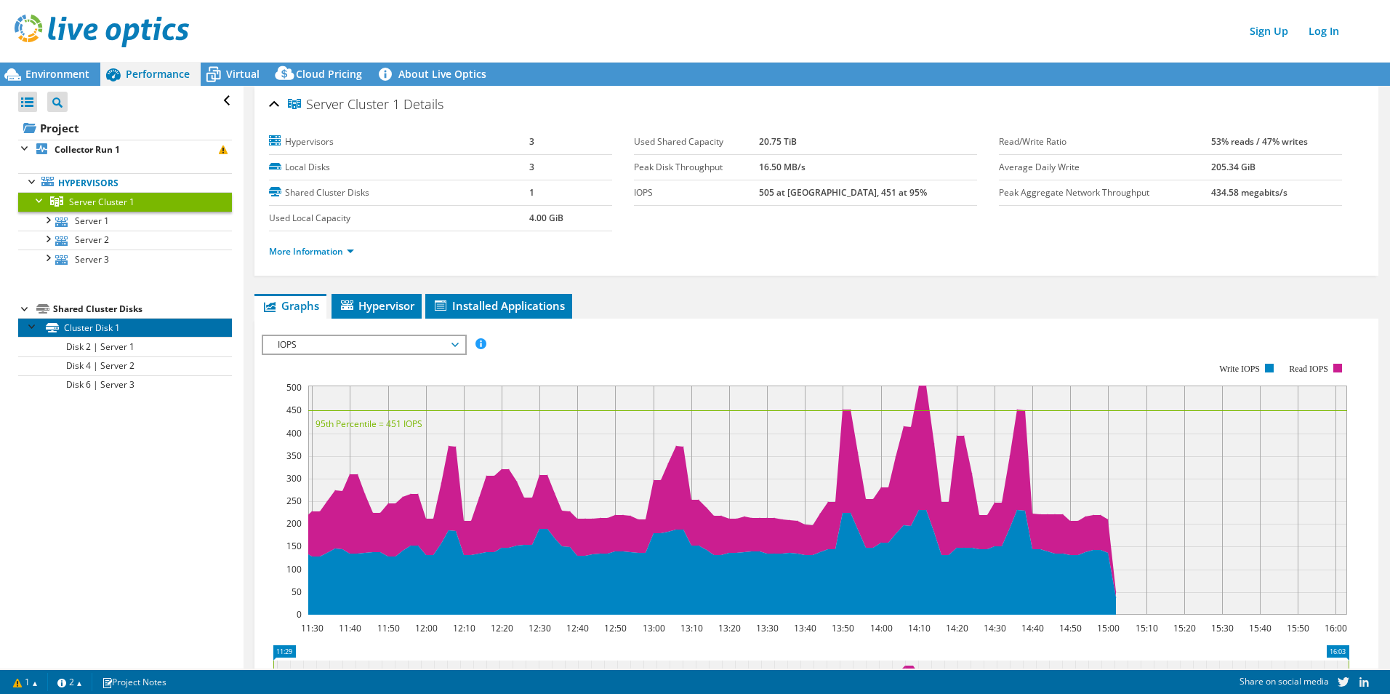
click at [153, 334] on link "Cluster Disk 1" at bounding box center [125, 327] width 214 height 19
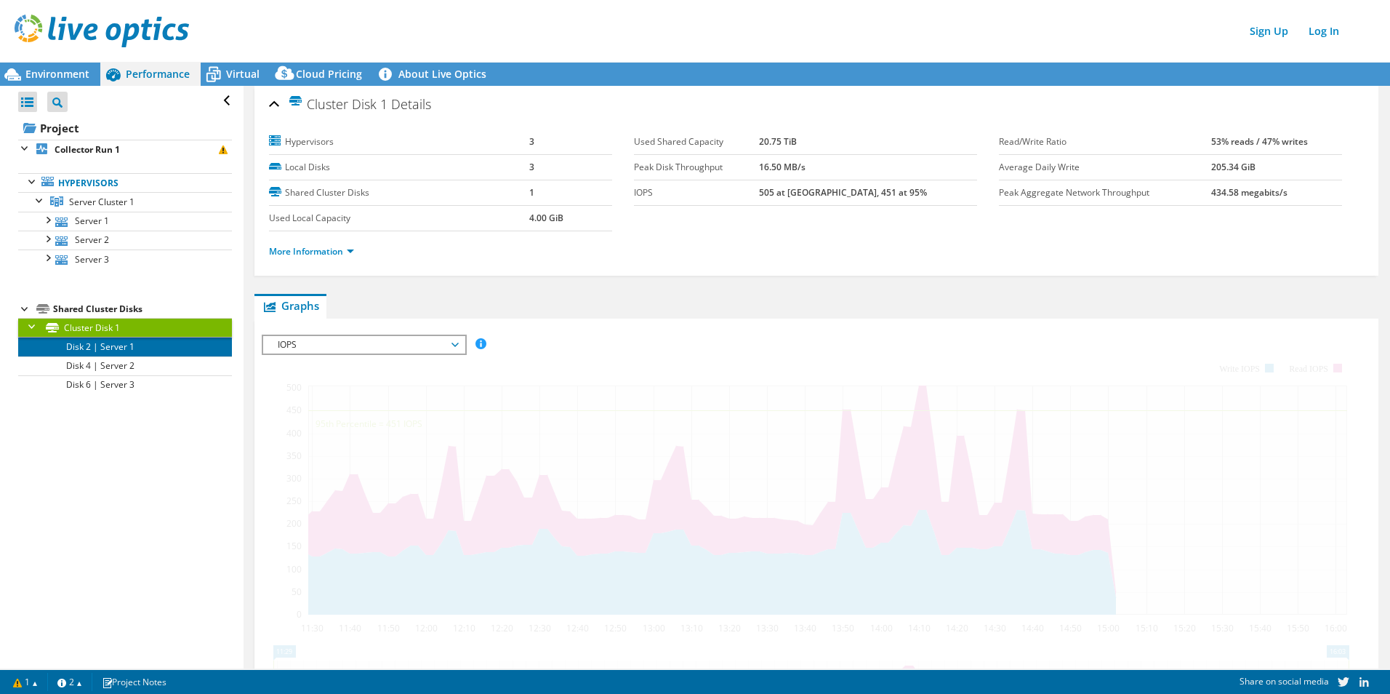
click at [150, 350] on link "Disk 2 | Server 1" at bounding box center [125, 346] width 214 height 19
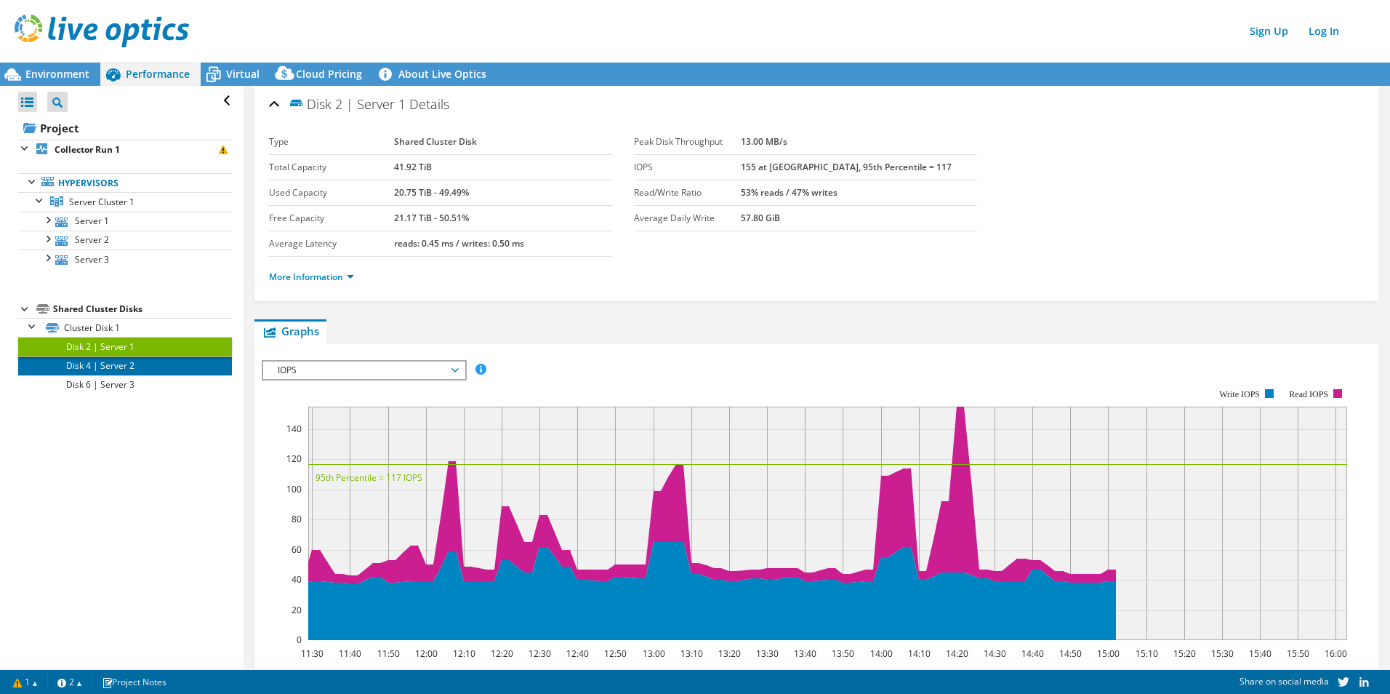
click at [156, 374] on link "Disk 4 | Server 2" at bounding box center [125, 365] width 214 height 19
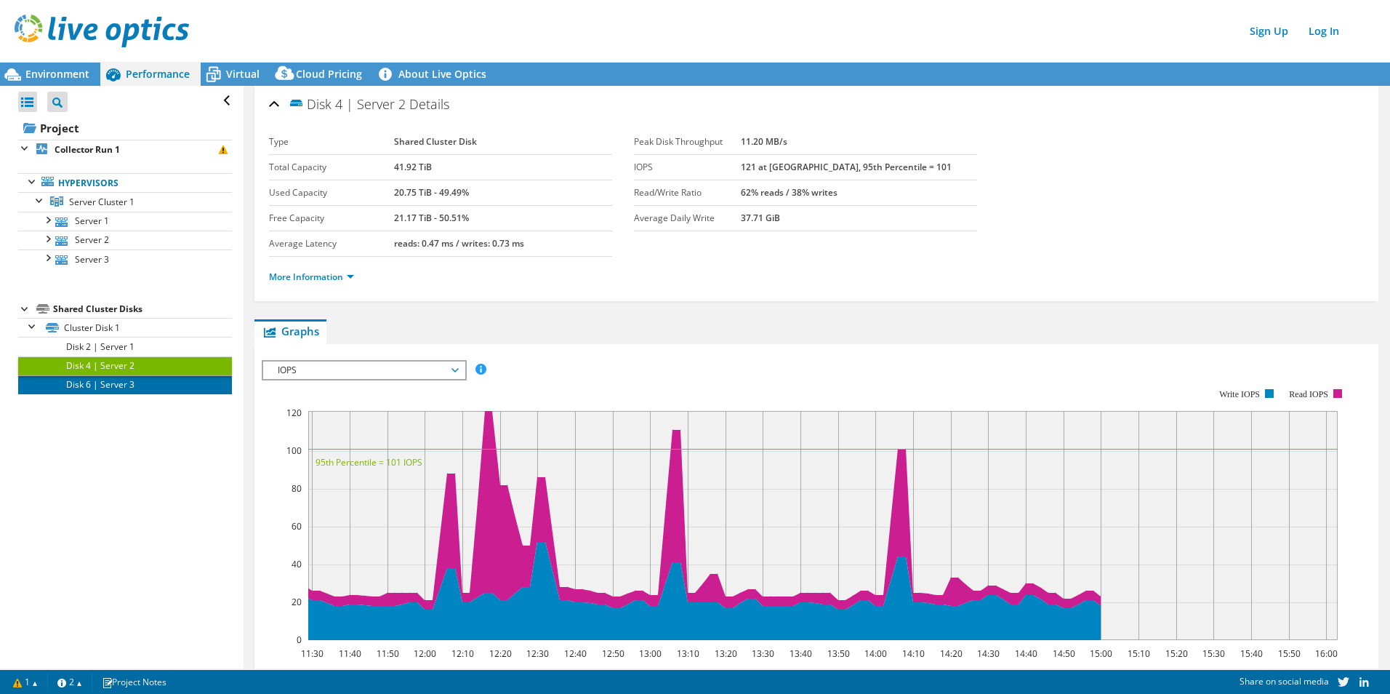
click at [156, 388] on link "Disk 6 | Server 3" at bounding box center [125, 384] width 214 height 19
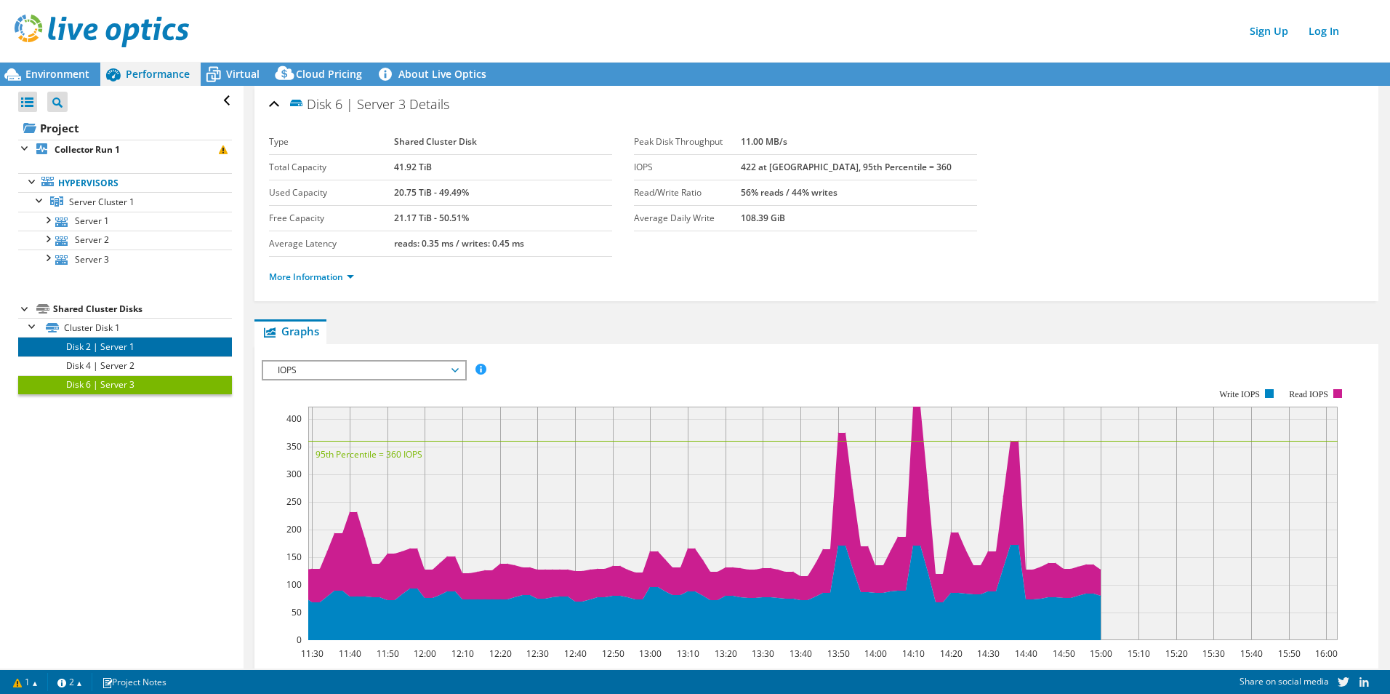
click at [151, 352] on link "Disk 2 | Server 1" at bounding box center [125, 346] width 214 height 19
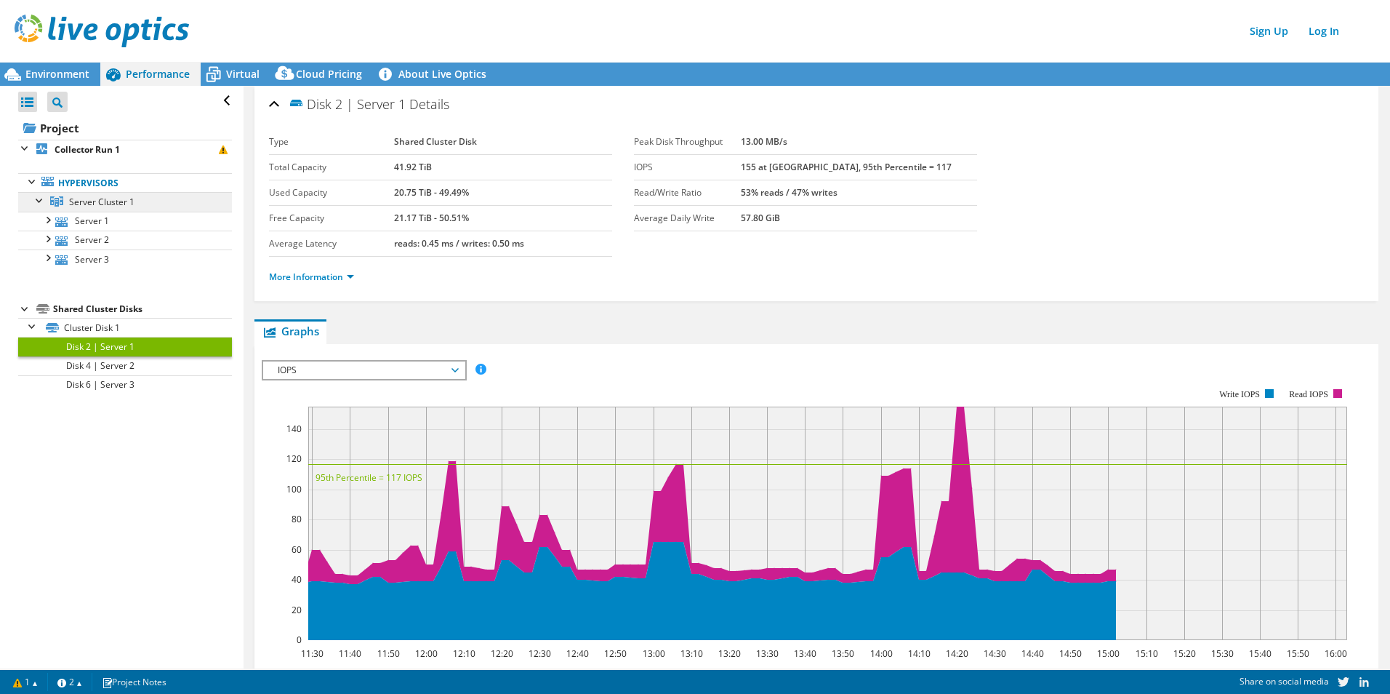
click at [101, 197] on span "Server Cluster 1" at bounding box center [101, 202] width 65 height 12
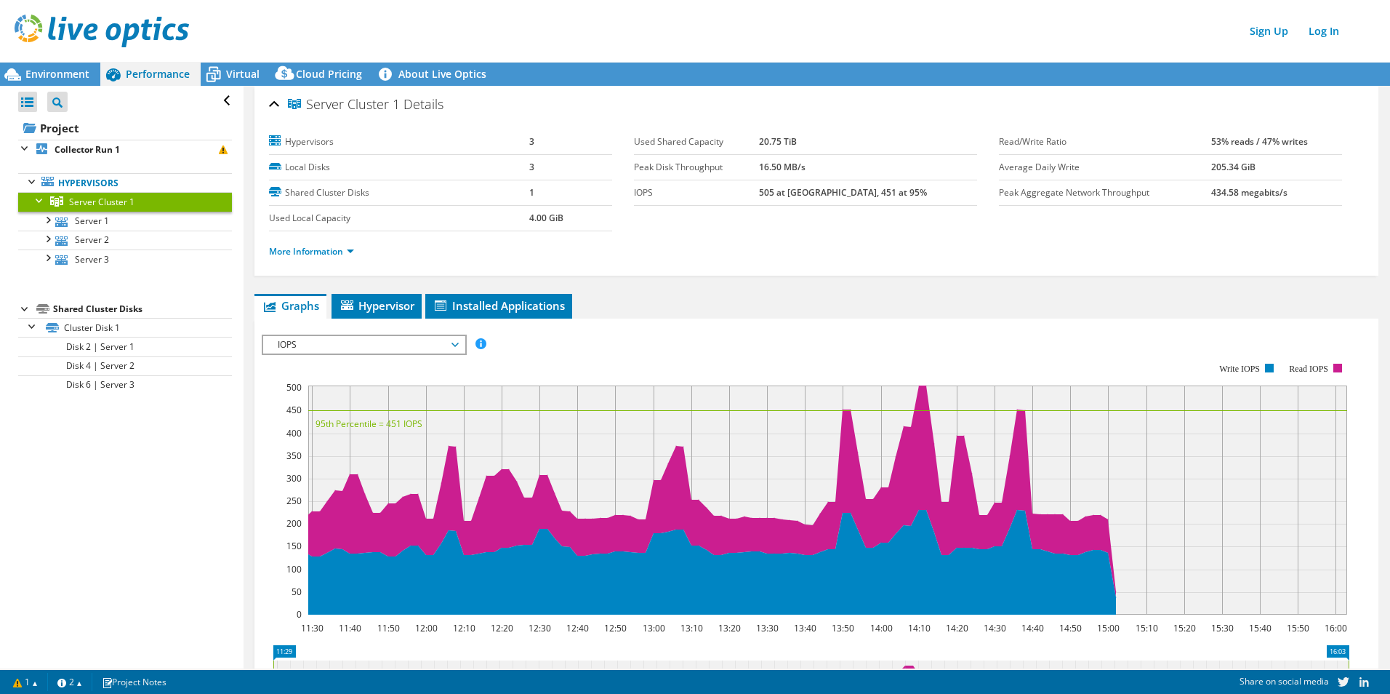
click at [269, 106] on div "Server Cluster 1 Details" at bounding box center [816, 104] width 1095 height 31
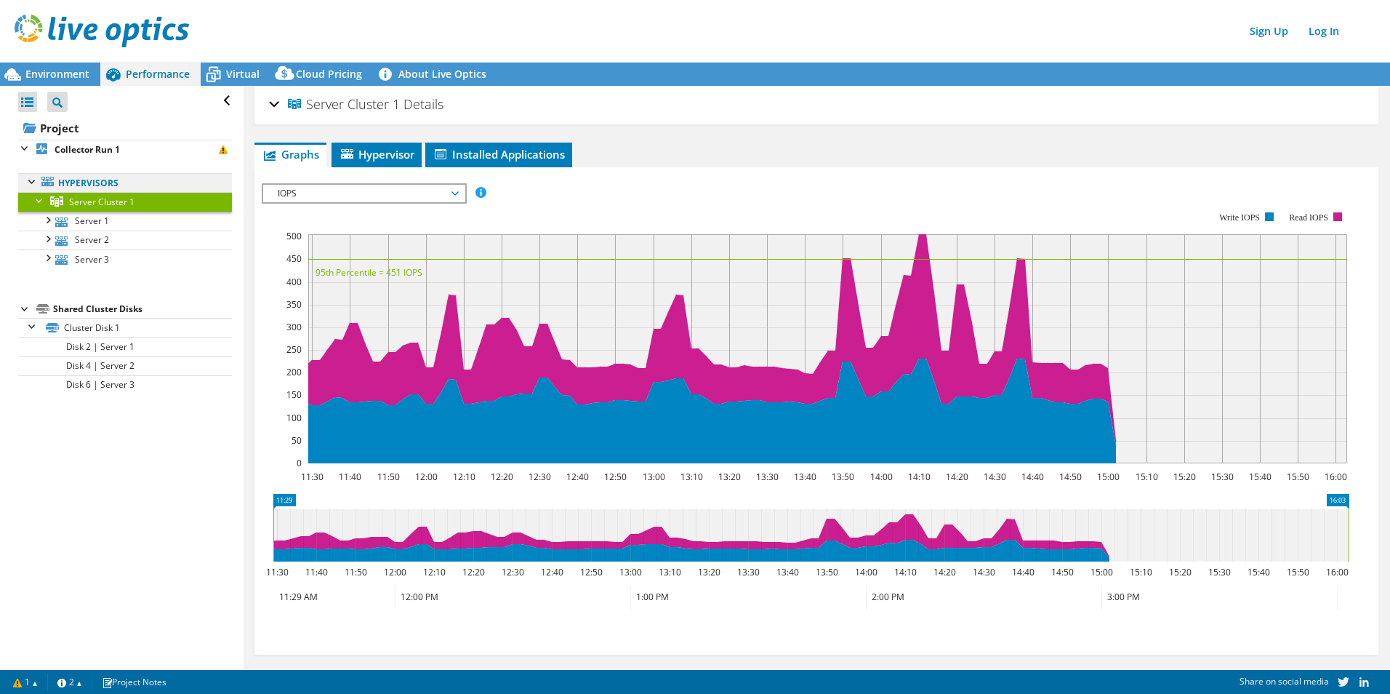
click at [123, 186] on link "Hypervisors" at bounding box center [125, 182] width 214 height 19
click at [376, 155] on span "Hypervisor" at bounding box center [377, 154] width 76 height 15
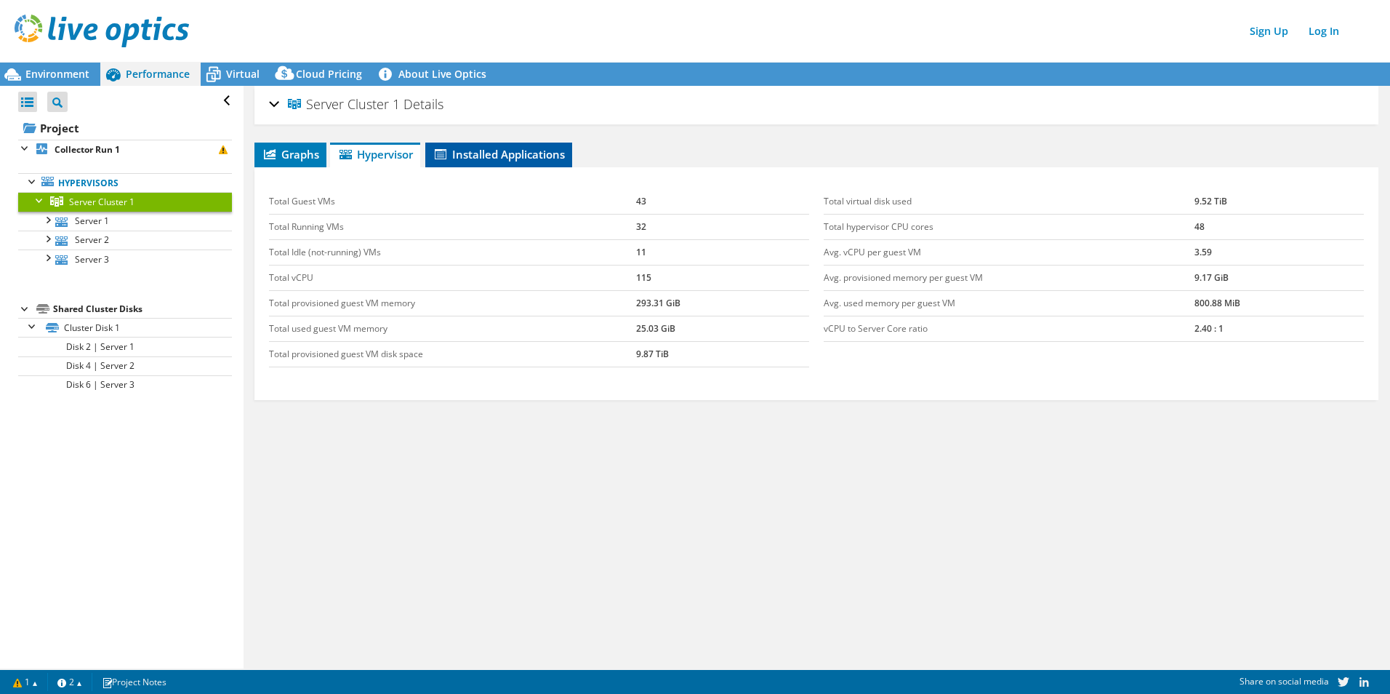
click at [468, 154] on span "Installed Applications" at bounding box center [499, 154] width 132 height 15
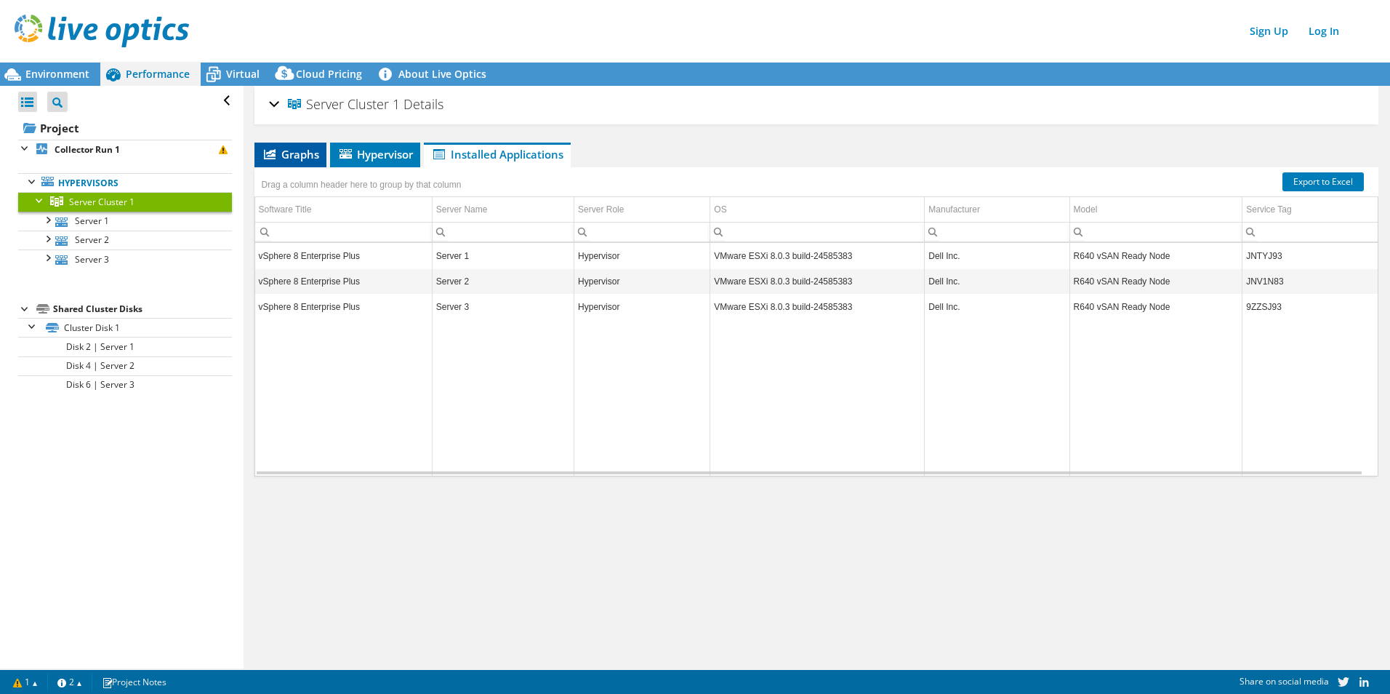
click at [288, 161] on li "Graphs" at bounding box center [290, 154] width 72 height 25
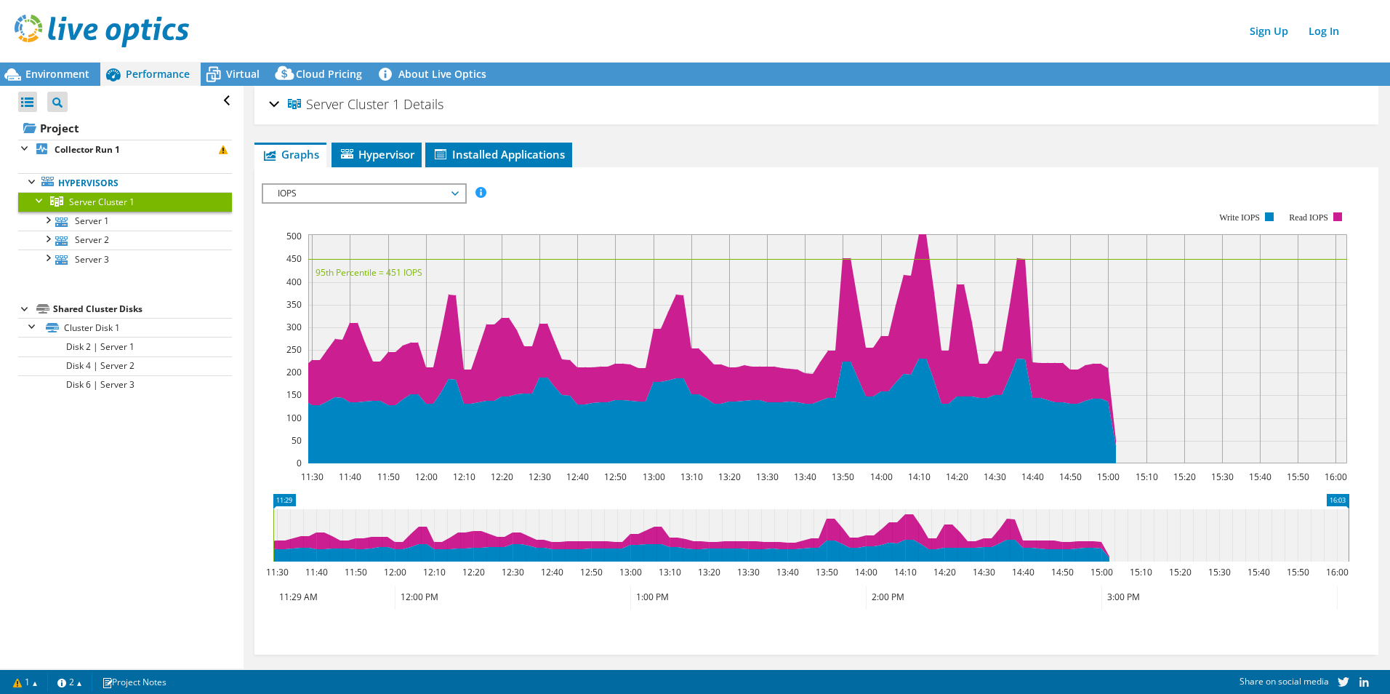
click at [349, 108] on span "Server Cluster 1" at bounding box center [344, 104] width 112 height 15
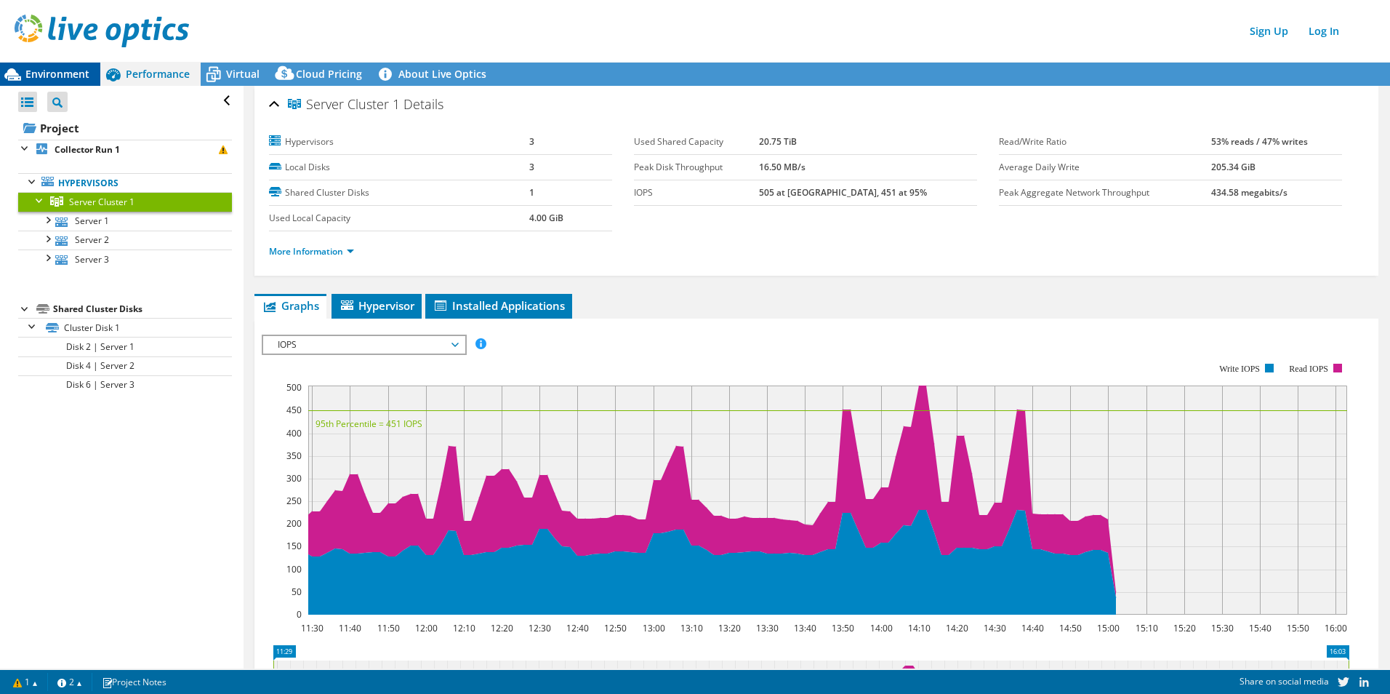
click at [63, 71] on span "Environment" at bounding box center [57, 74] width 64 height 14
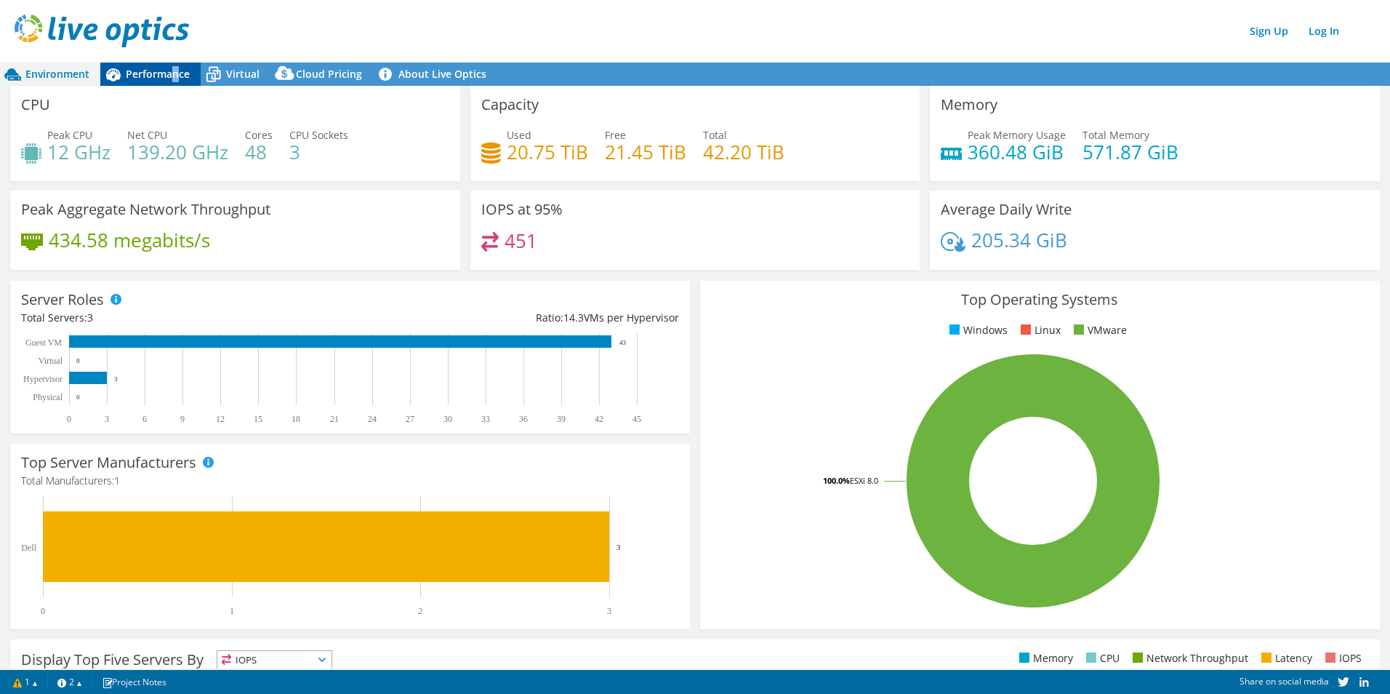
click at [172, 74] on span "Performance" at bounding box center [158, 74] width 64 height 14
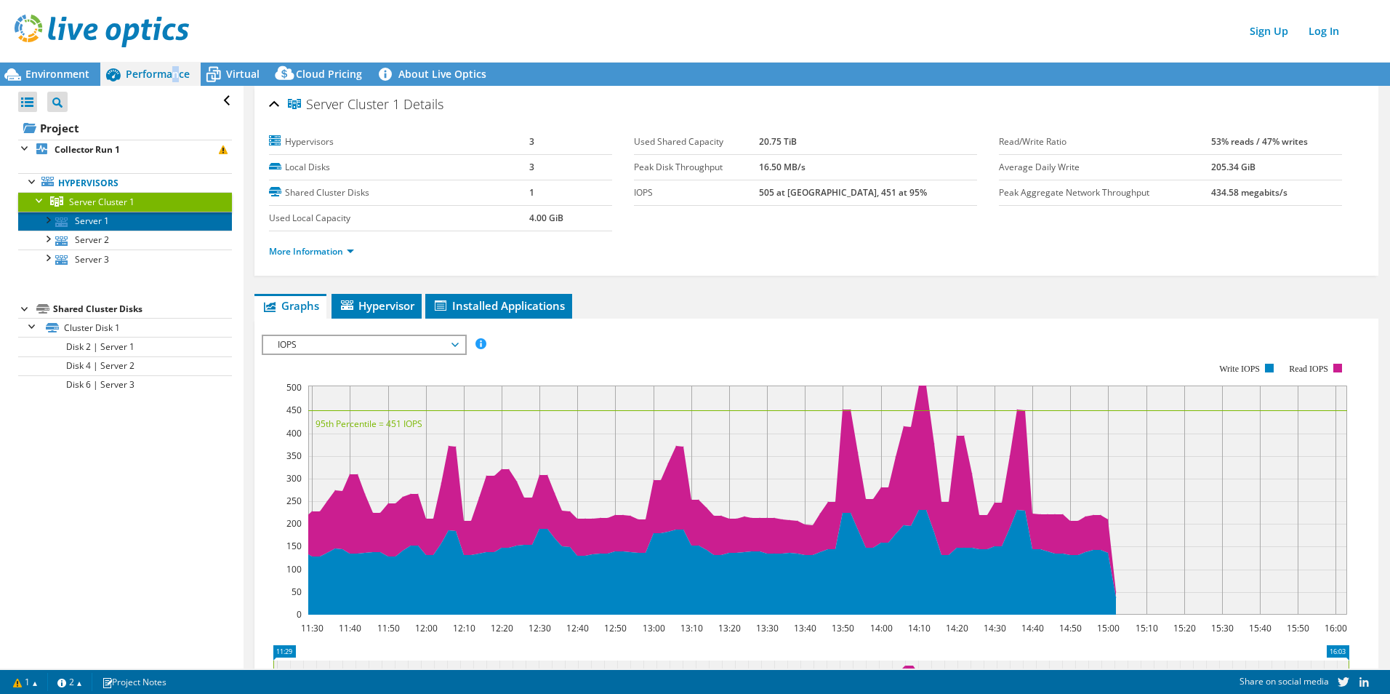
drag, startPoint x: 172, startPoint y: 74, endPoint x: 96, endPoint y: 223, distance: 167.4
click at [96, 223] on link "Server 1" at bounding box center [125, 221] width 214 height 19
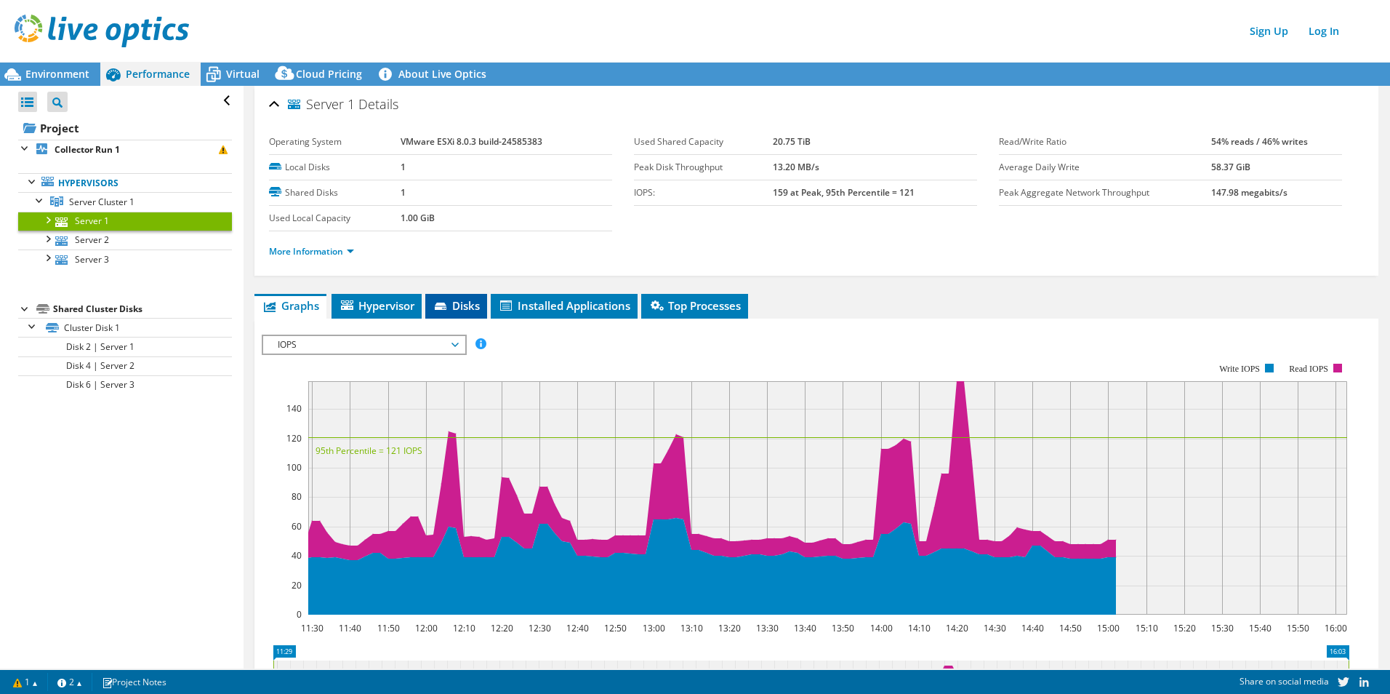
click at [449, 303] on icon at bounding box center [442, 306] width 15 height 9
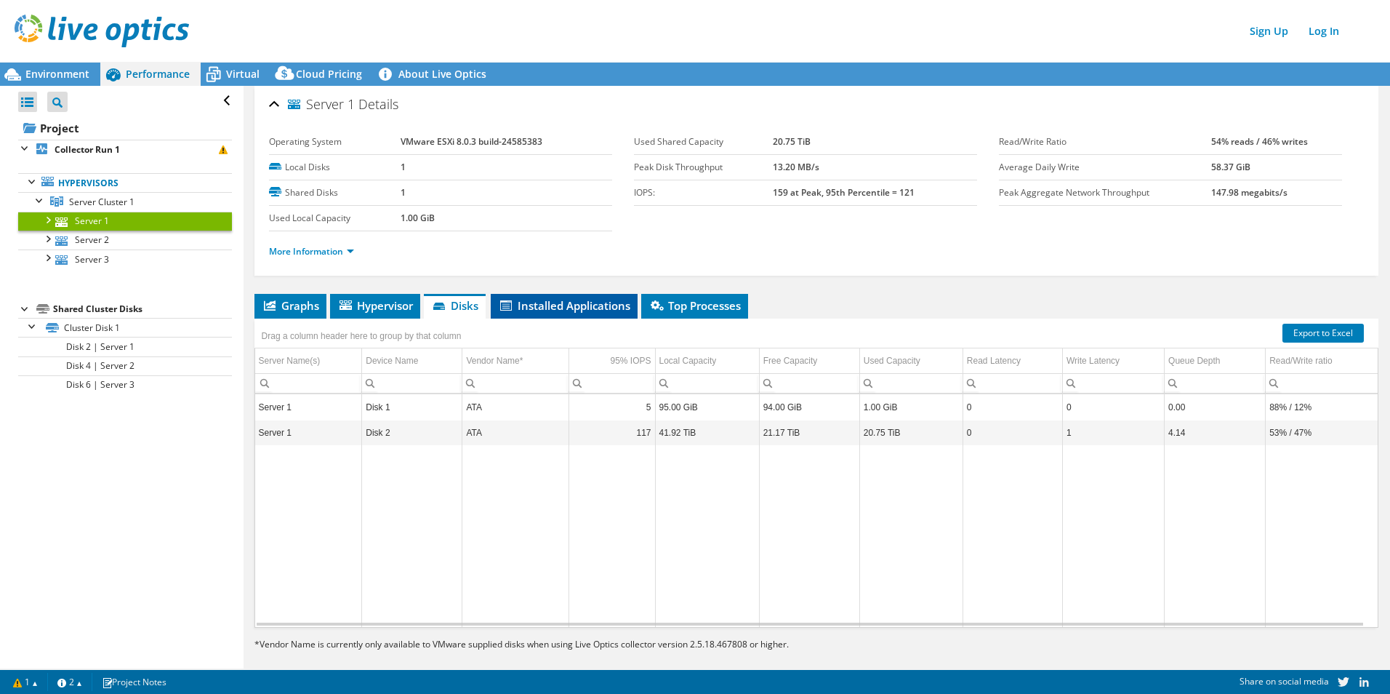
click at [542, 298] on span "Installed Applications" at bounding box center [564, 305] width 132 height 15
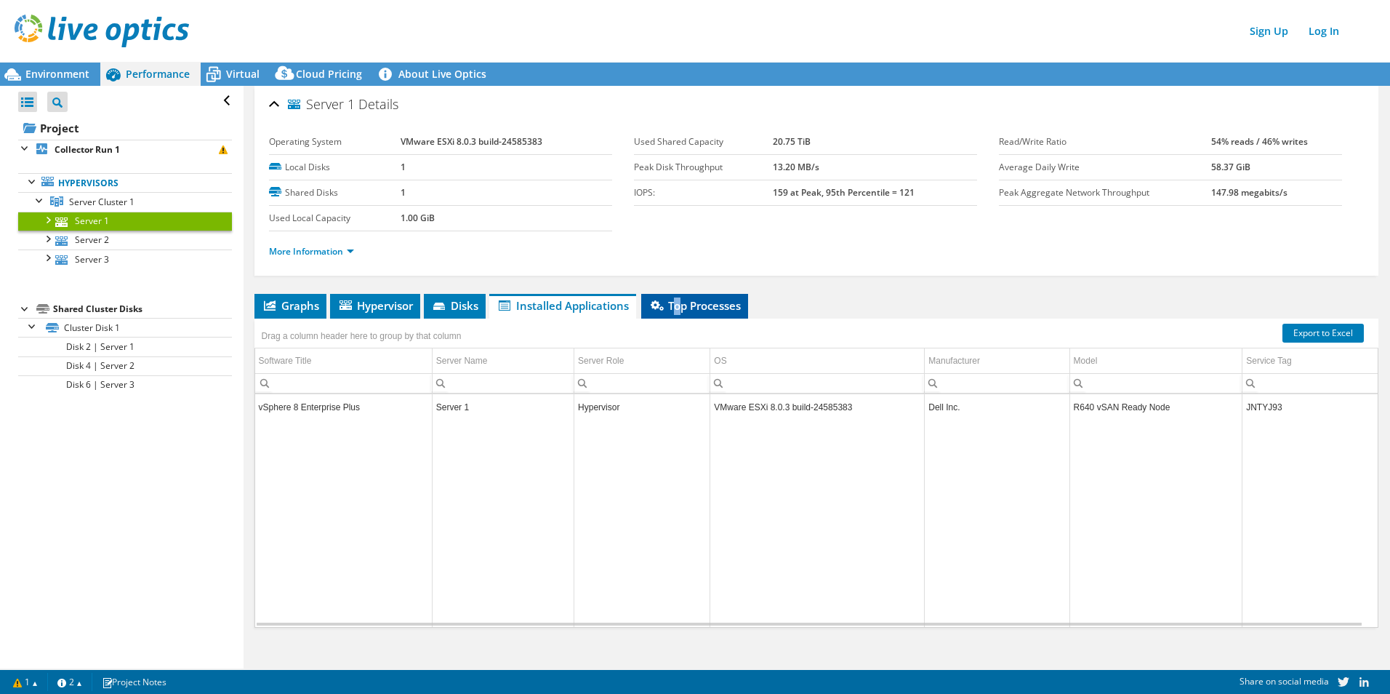
click at [680, 297] on li "Top Processes" at bounding box center [694, 306] width 107 height 25
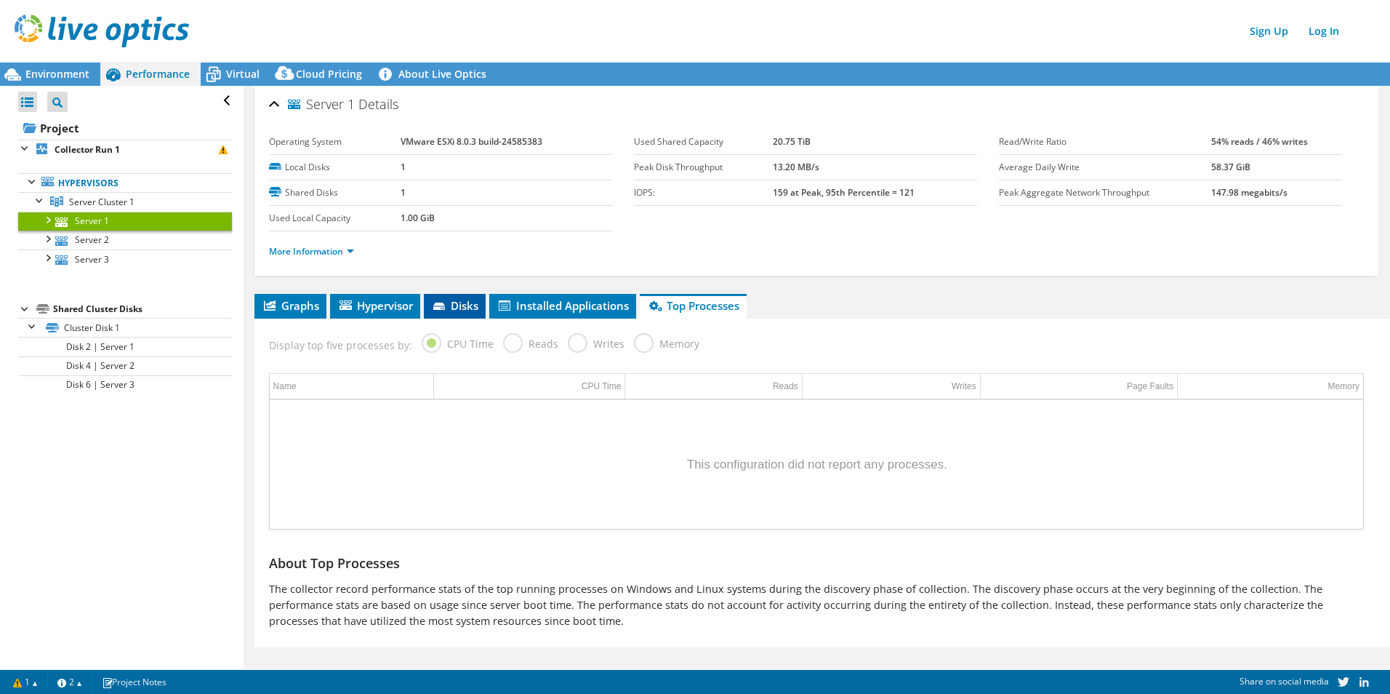
click at [462, 299] on span "Disks" at bounding box center [454, 305] width 47 height 15
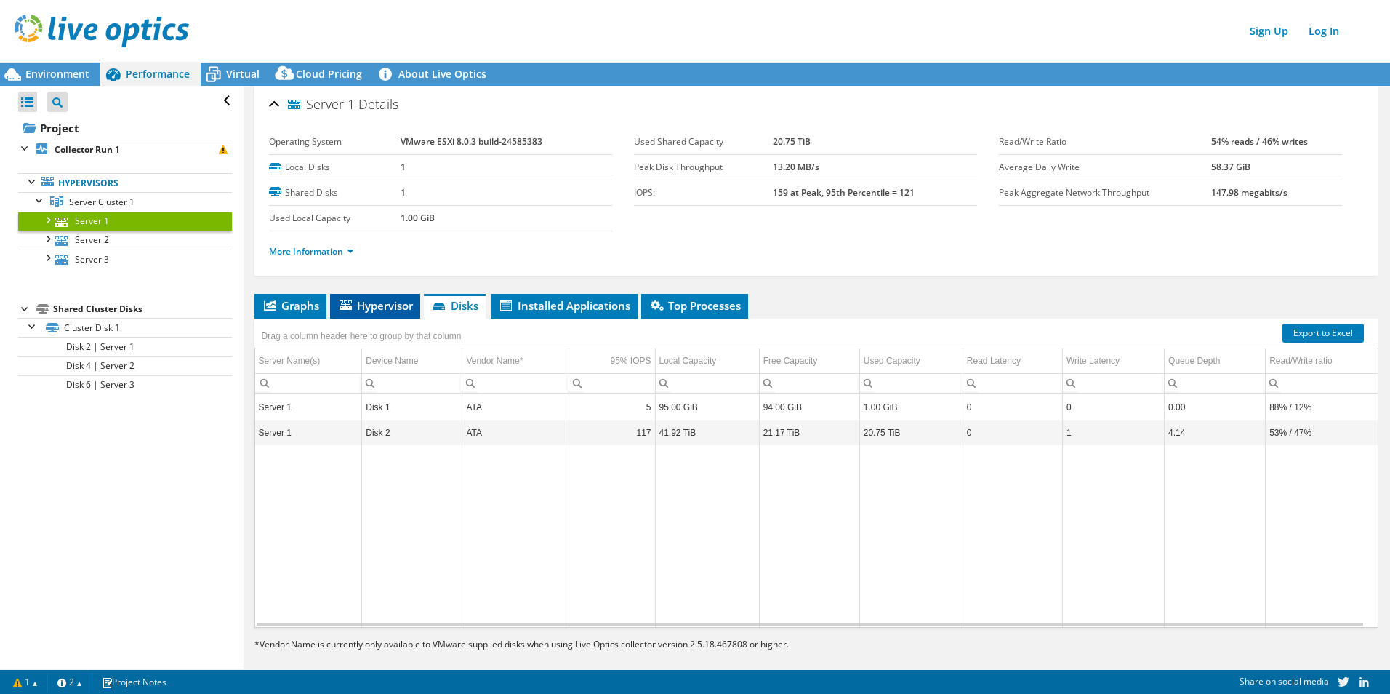
click at [390, 305] on span "Hypervisor" at bounding box center [375, 305] width 76 height 15
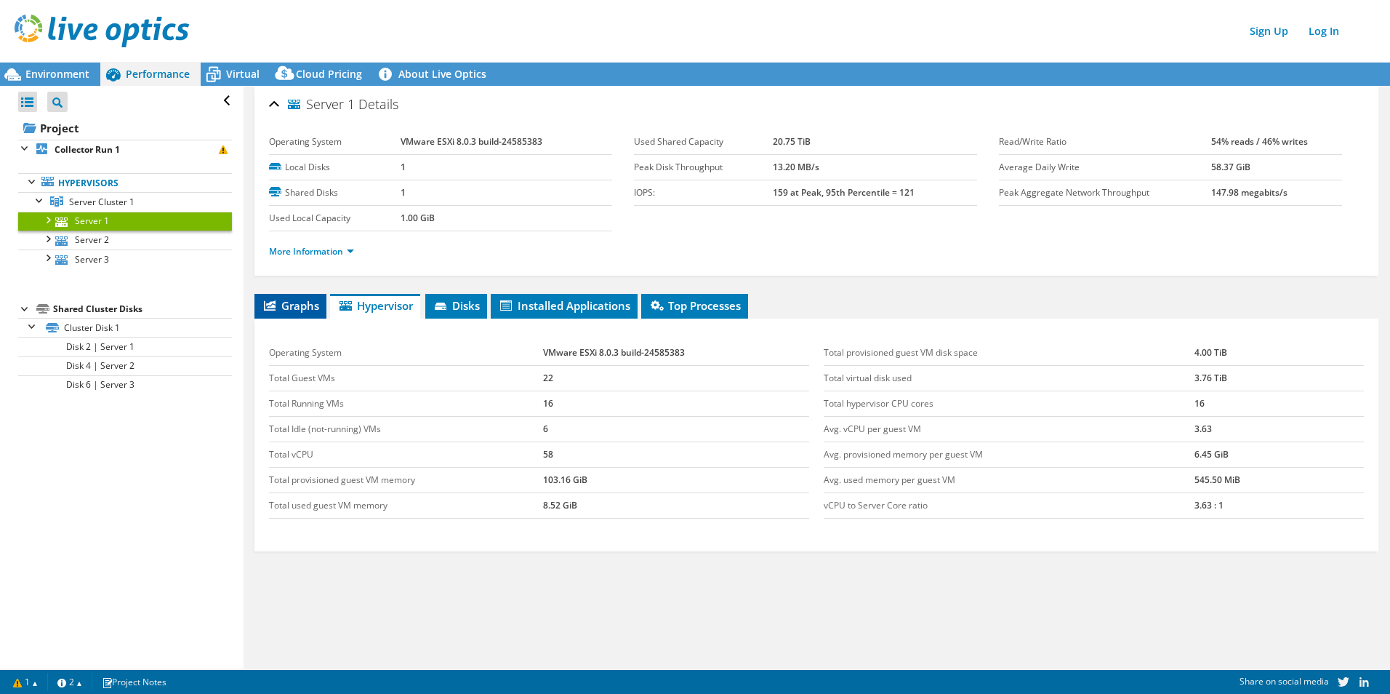
click at [297, 300] on span "Graphs" at bounding box center [290, 305] width 57 height 15
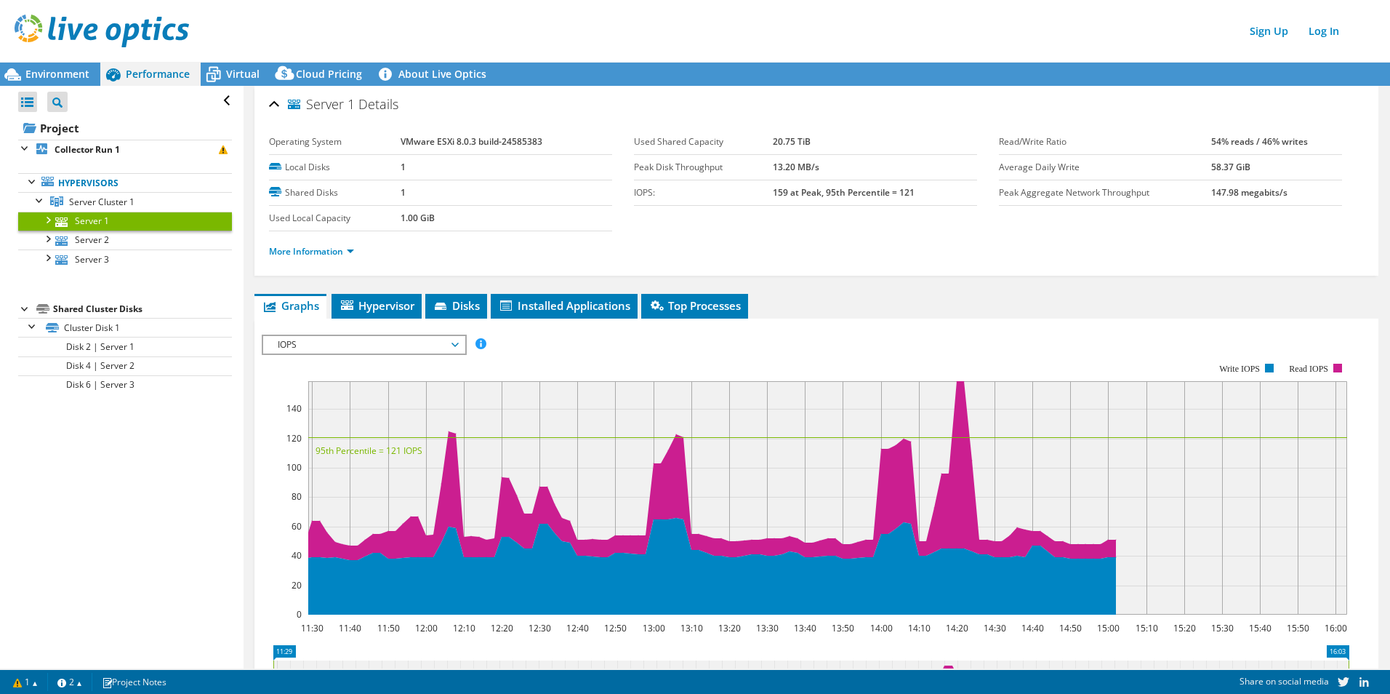
click at [329, 243] on ul "More Information" at bounding box center [816, 250] width 1095 height 20
click at [327, 253] on link "More Information" at bounding box center [311, 251] width 85 height 12
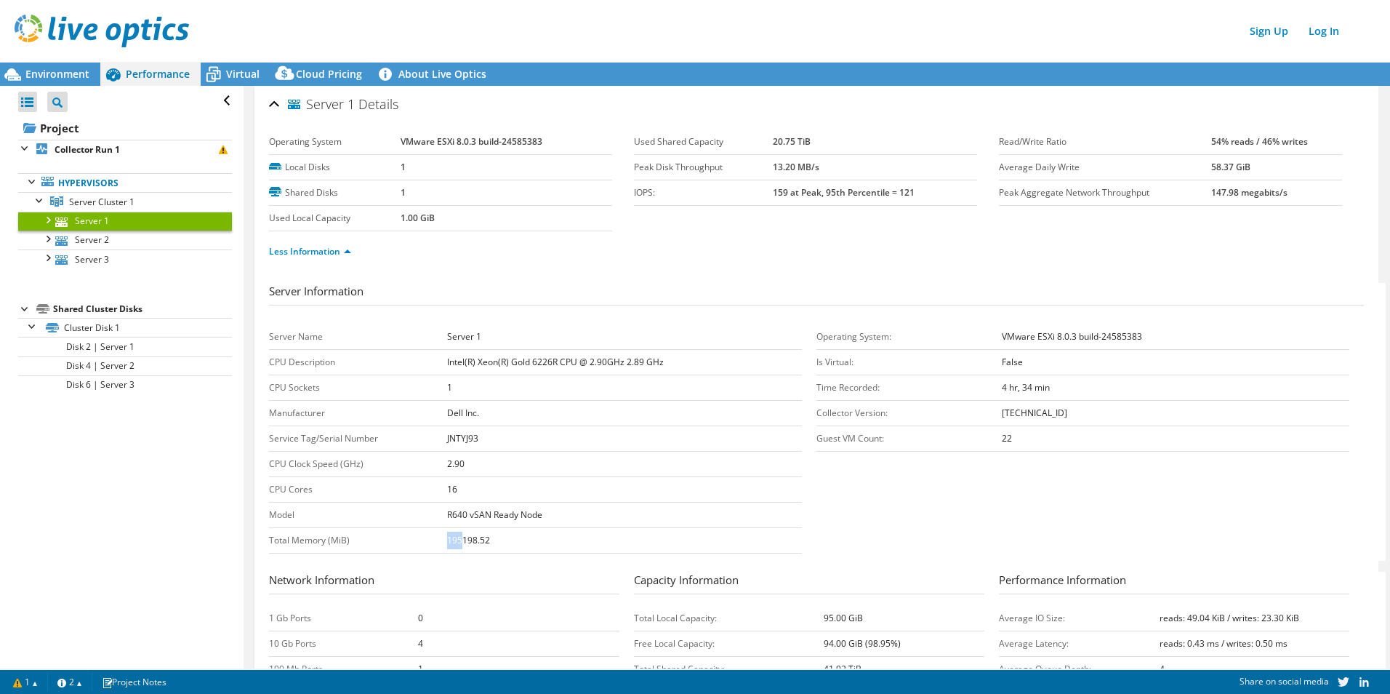
drag, startPoint x: 458, startPoint y: 537, endPoint x: 419, endPoint y: 534, distance: 38.6
click at [419, 534] on tr "Total Memory (MiB) 195198.52" at bounding box center [535, 540] width 533 height 25
drag, startPoint x: 419, startPoint y: 534, endPoint x: 589, endPoint y: 465, distance: 183.2
click at [589, 465] on td "2.90" at bounding box center [624, 463] width 355 height 25
click at [99, 204] on span "Server Cluster 1" at bounding box center [101, 202] width 65 height 12
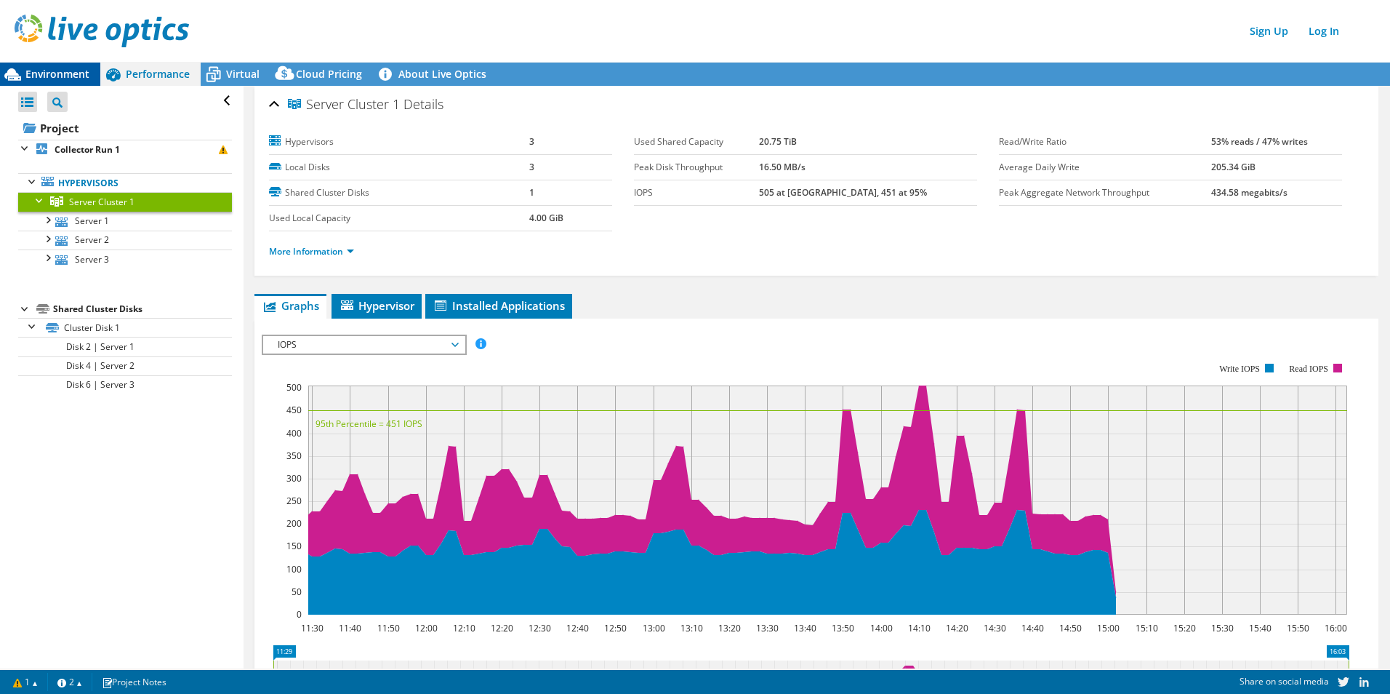
click at [79, 73] on span "Environment" at bounding box center [57, 74] width 64 height 14
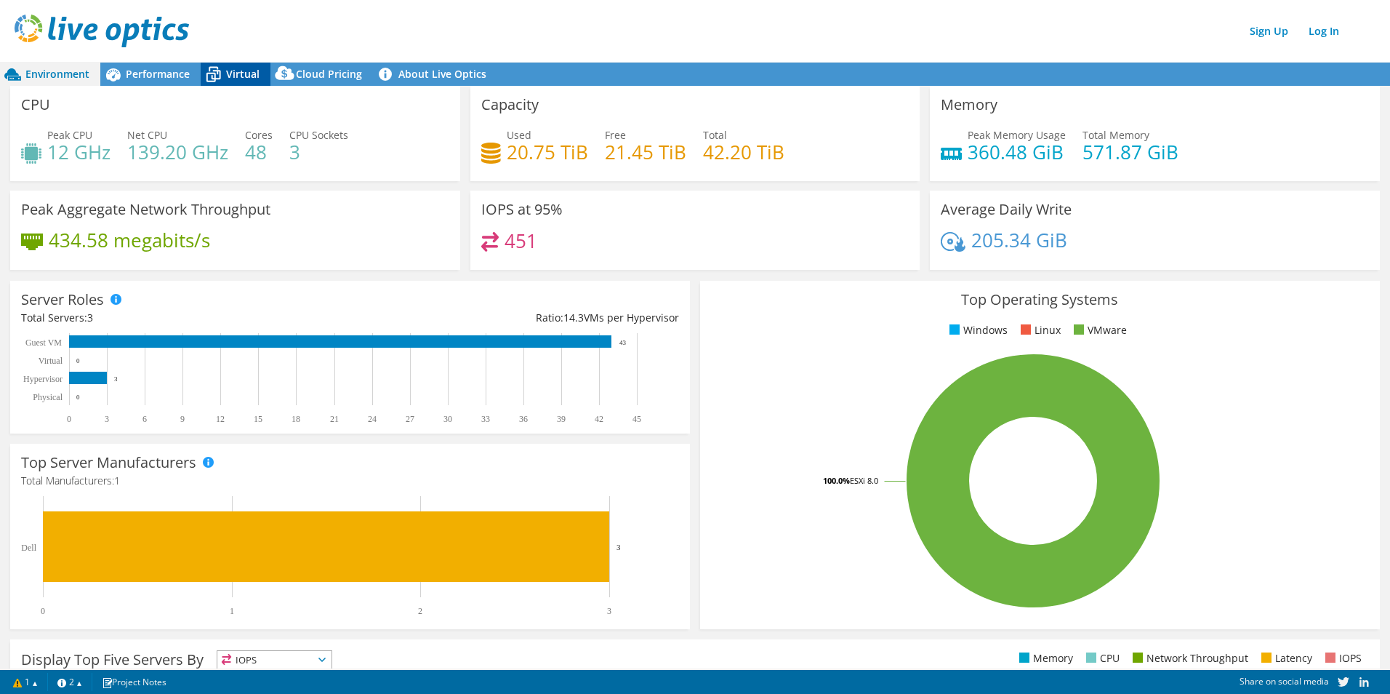
click at [241, 73] on span "Virtual" at bounding box center [242, 74] width 33 height 14
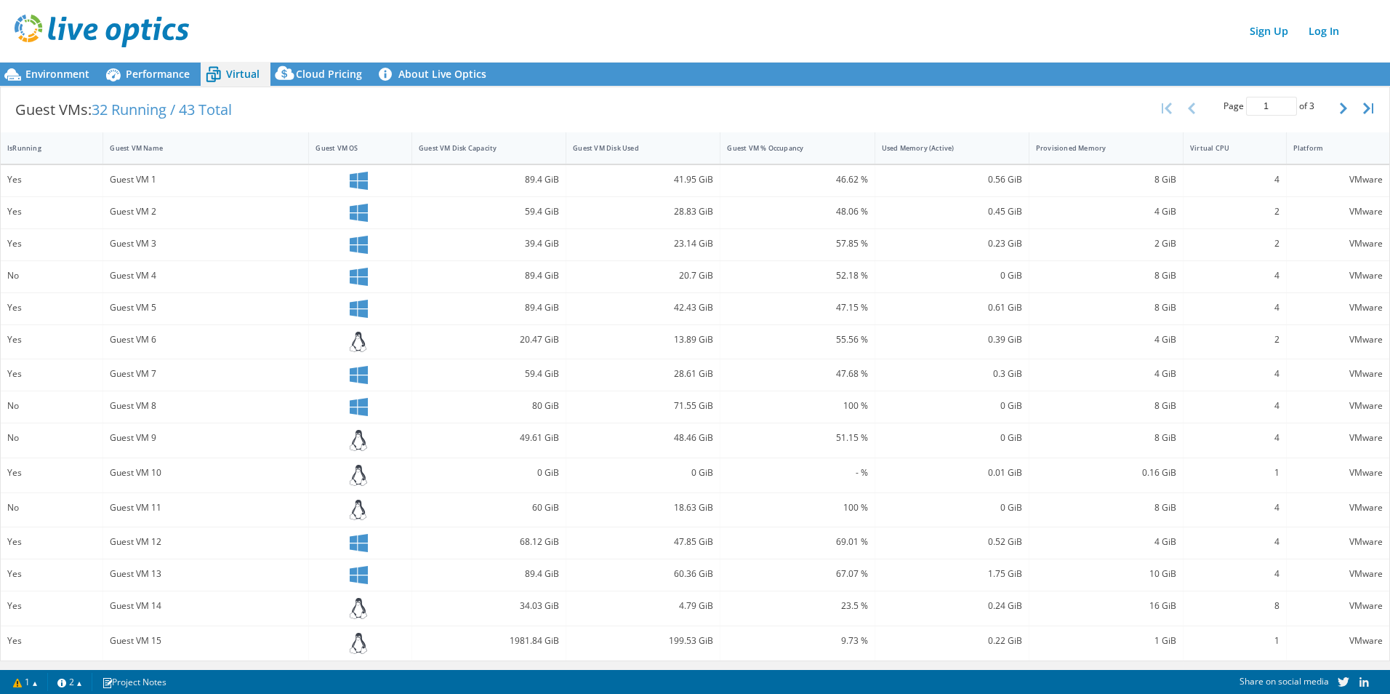
click at [1139, 300] on div "8 GiB" at bounding box center [1106, 308] width 140 height 16
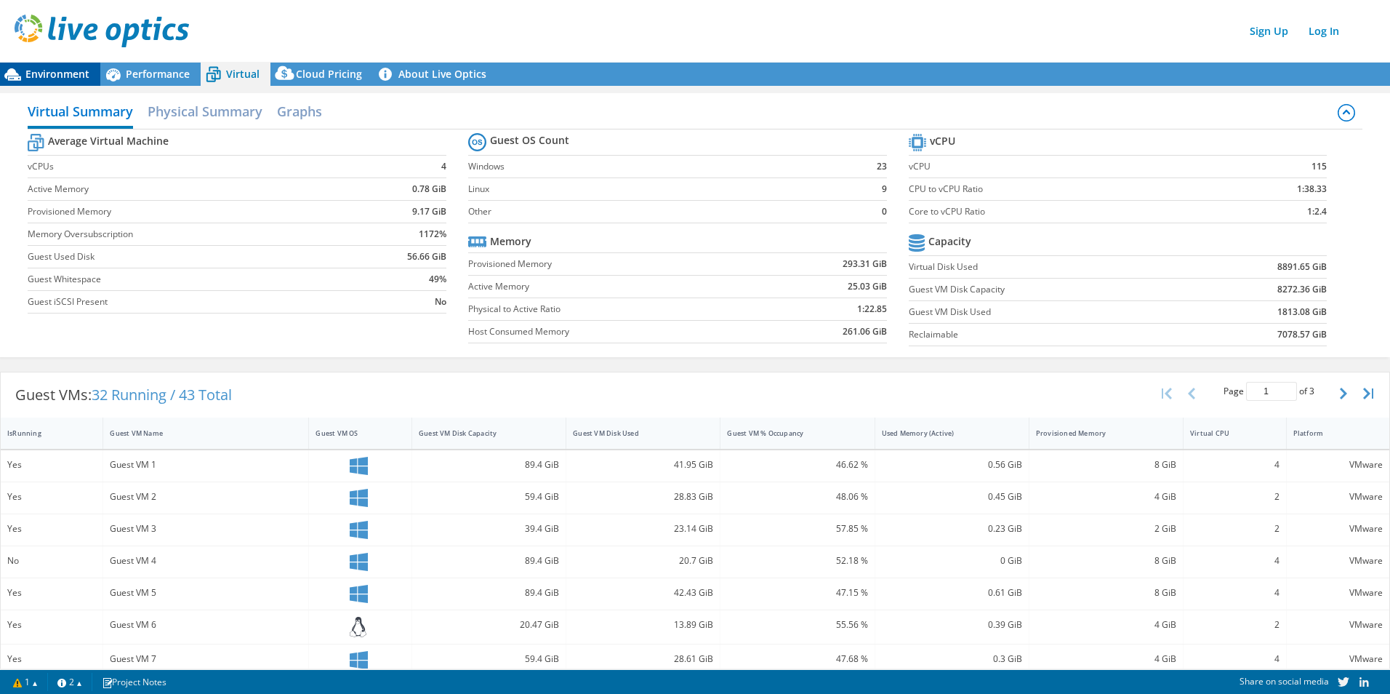
click at [65, 66] on div "Environment" at bounding box center [50, 74] width 100 height 23
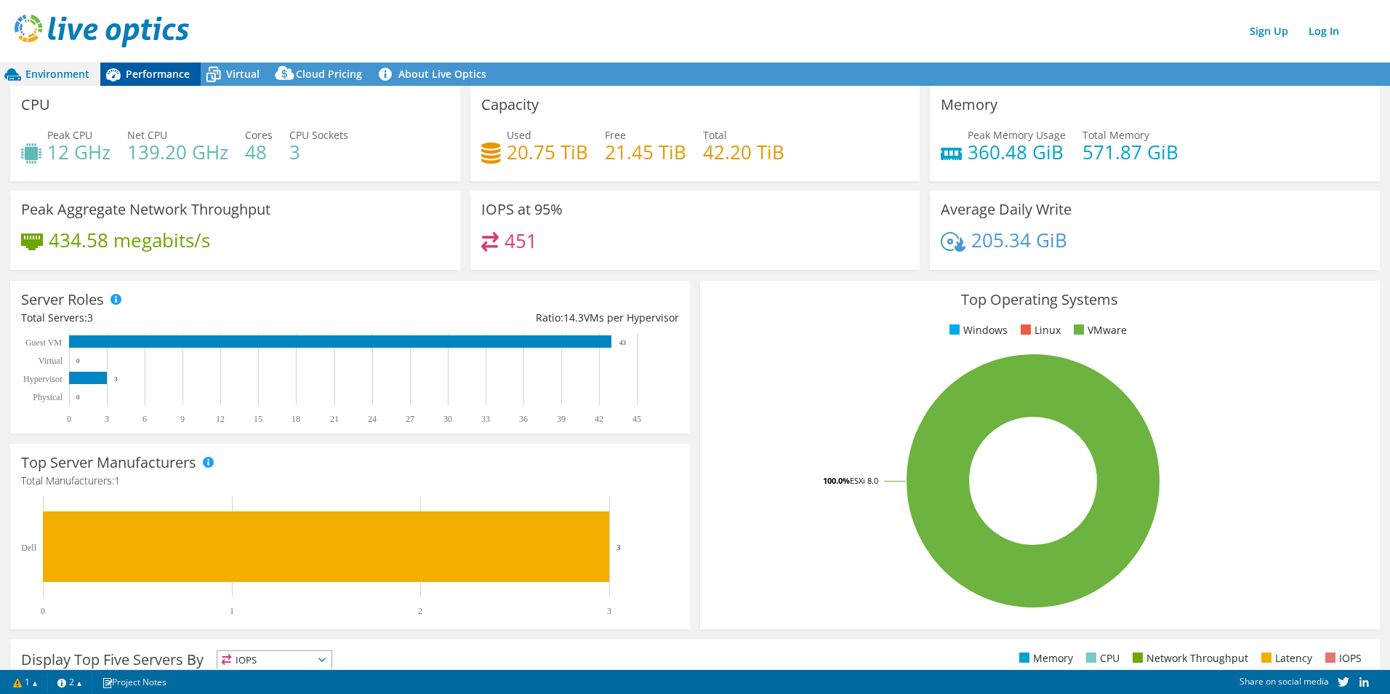
click at [167, 68] on span "Performance" at bounding box center [158, 74] width 64 height 14
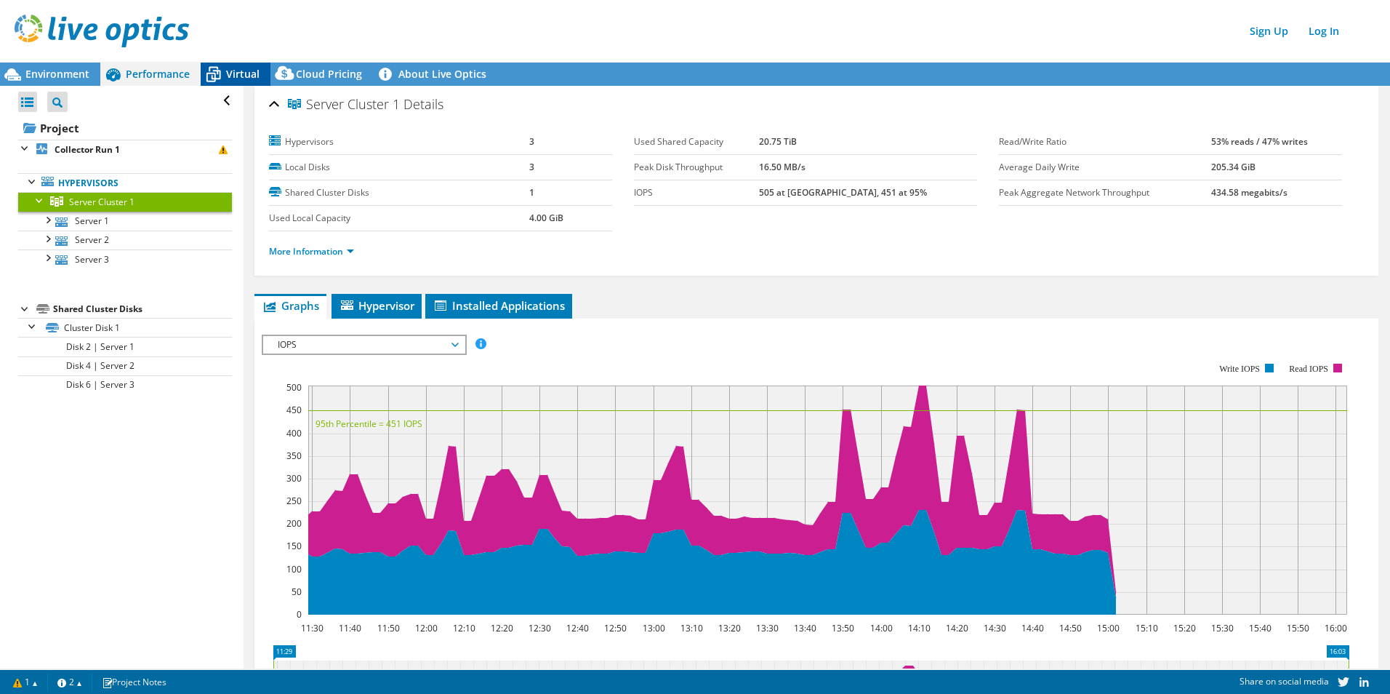
click at [237, 69] on span "Virtual" at bounding box center [242, 74] width 33 height 14
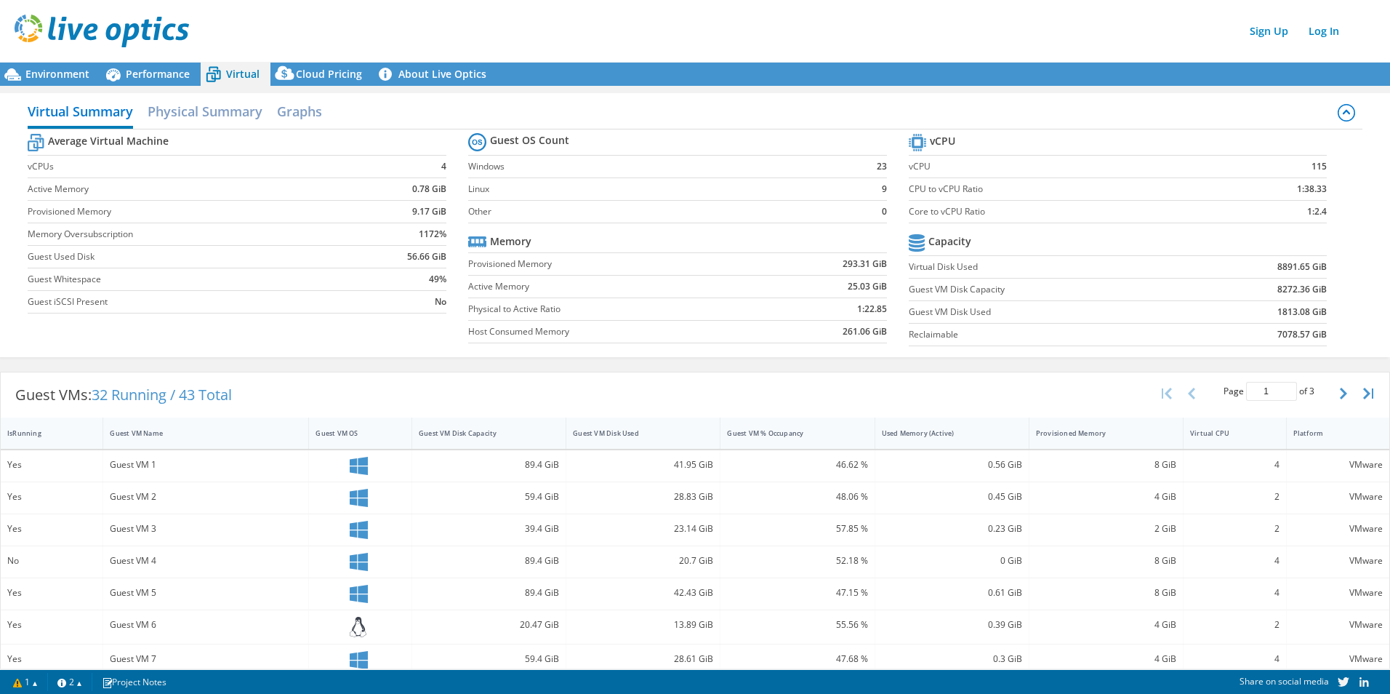
scroll to position [73, 0]
